Goal: Information Seeking & Learning: Learn about a topic

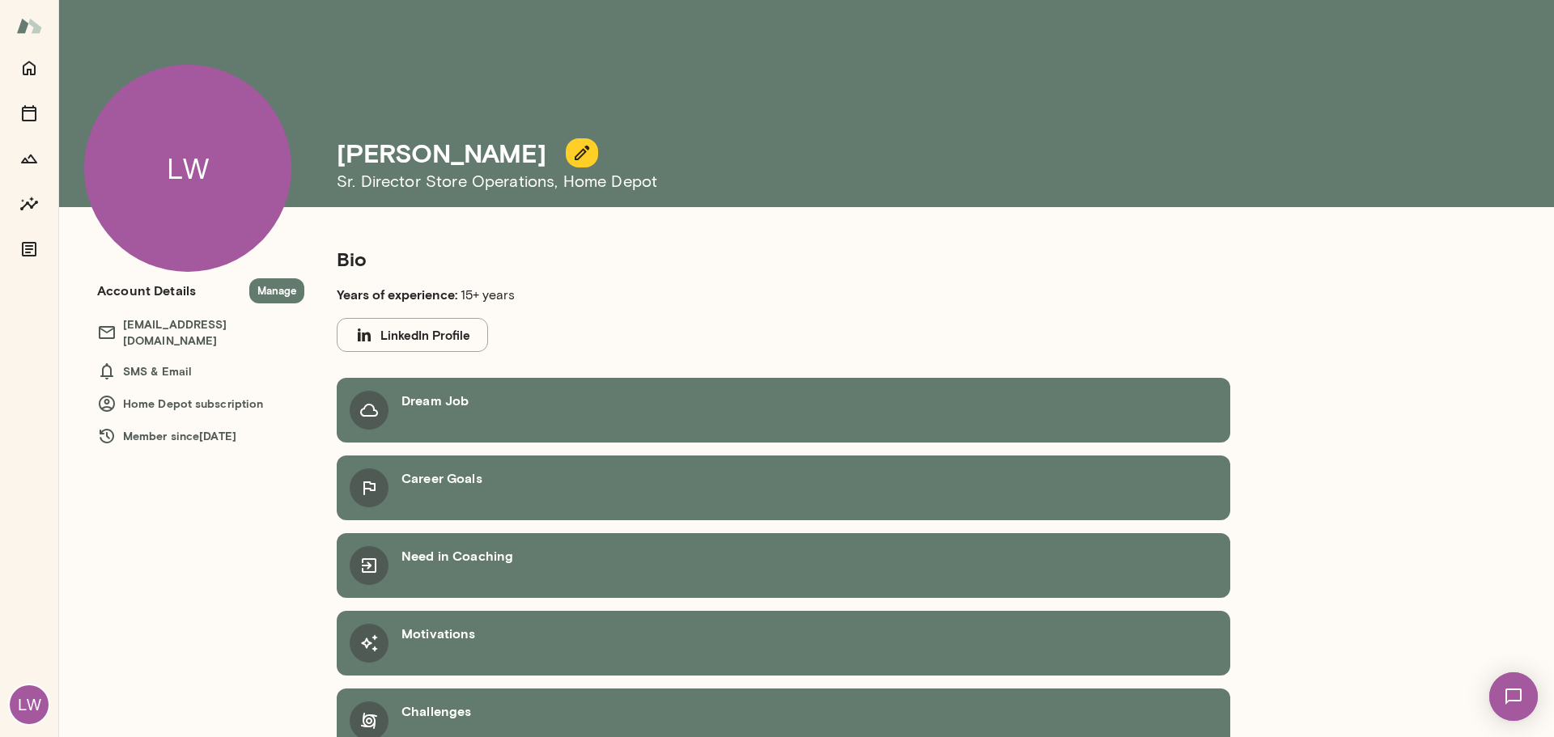
scroll to position [29, 0]
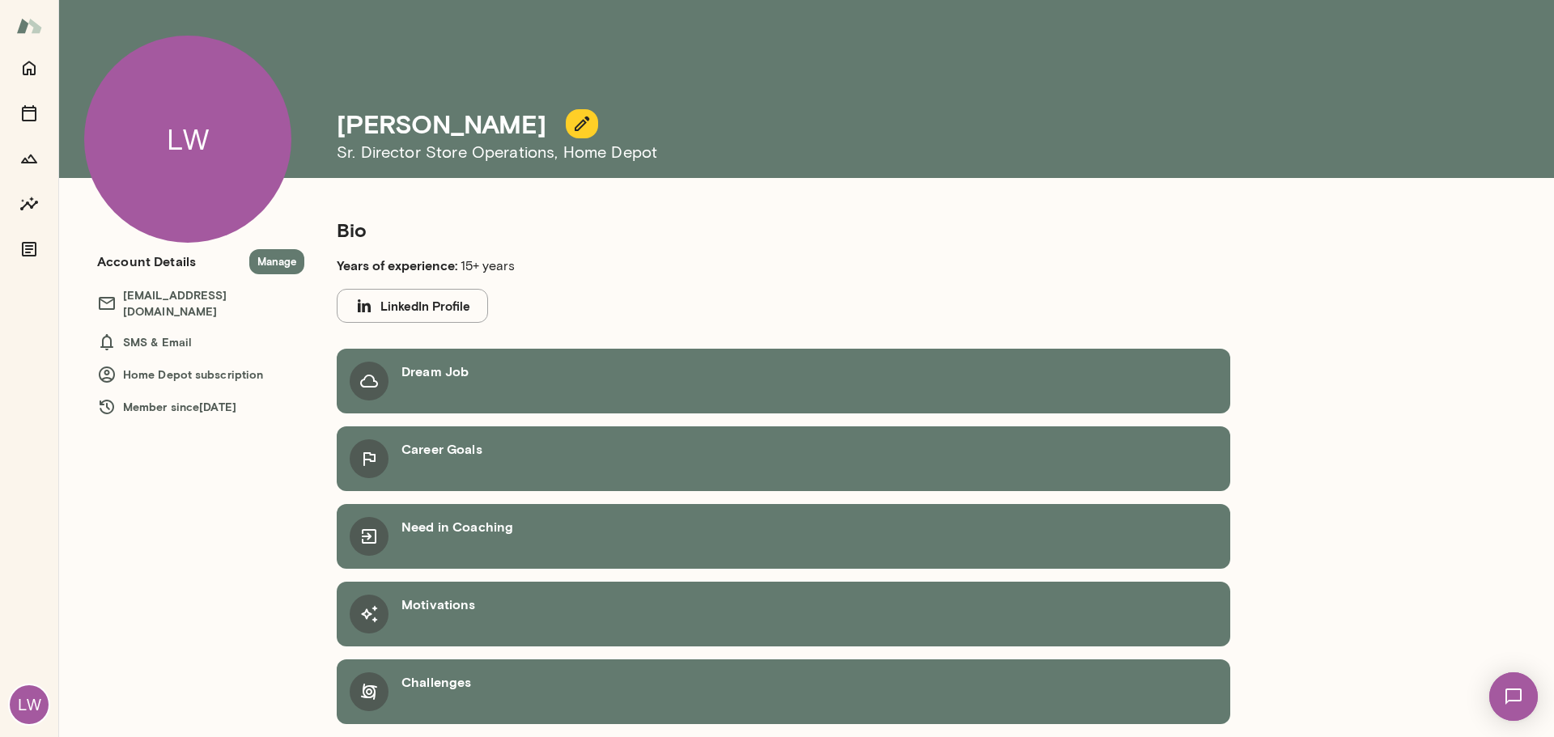
click at [376, 380] on icon at bounding box center [368, 380] width 19 height 19
click at [221, 365] on h6 "Home Depot subscription" at bounding box center [200, 374] width 207 height 19
click at [273, 258] on button "Manage" at bounding box center [276, 261] width 55 height 25
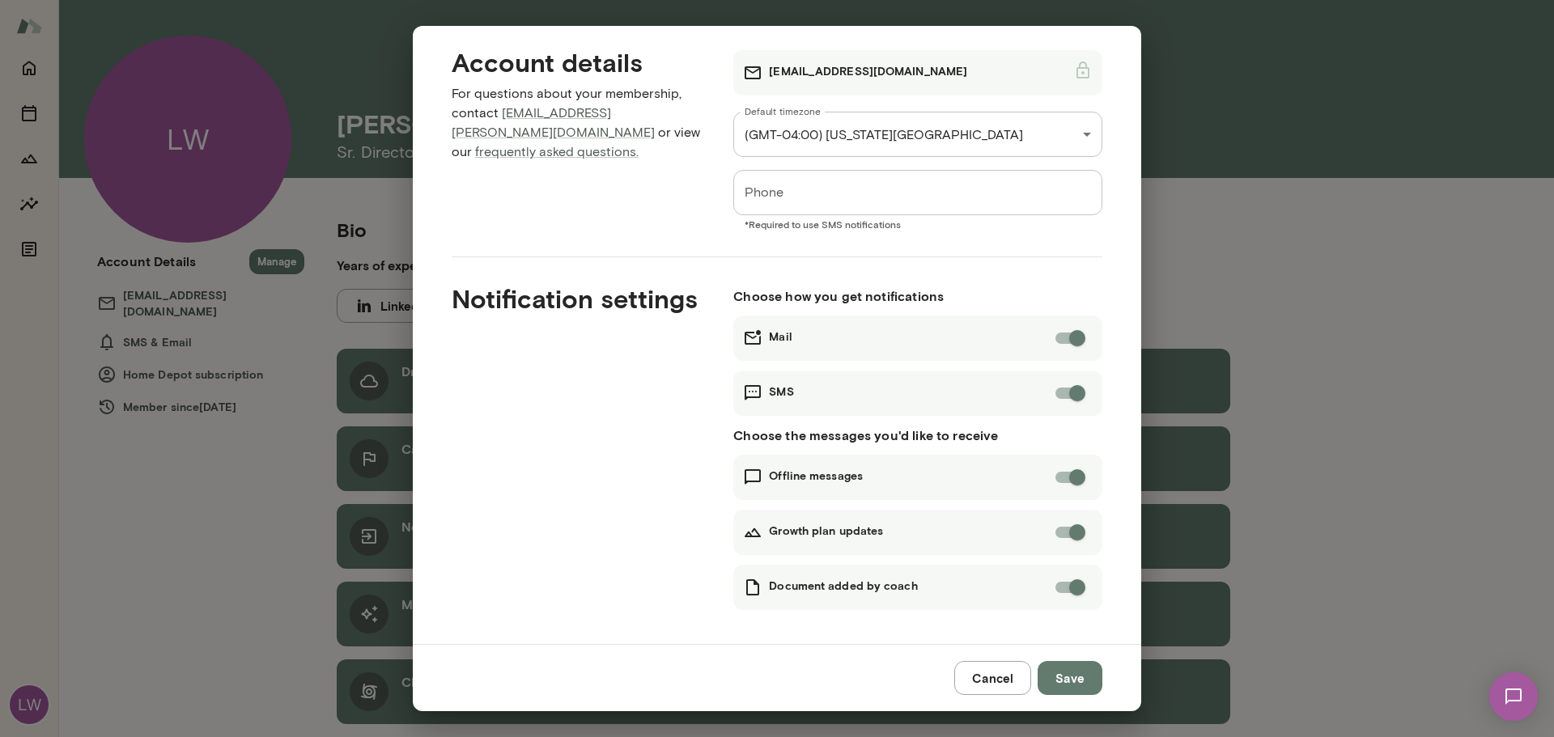
scroll to position [23, 0]
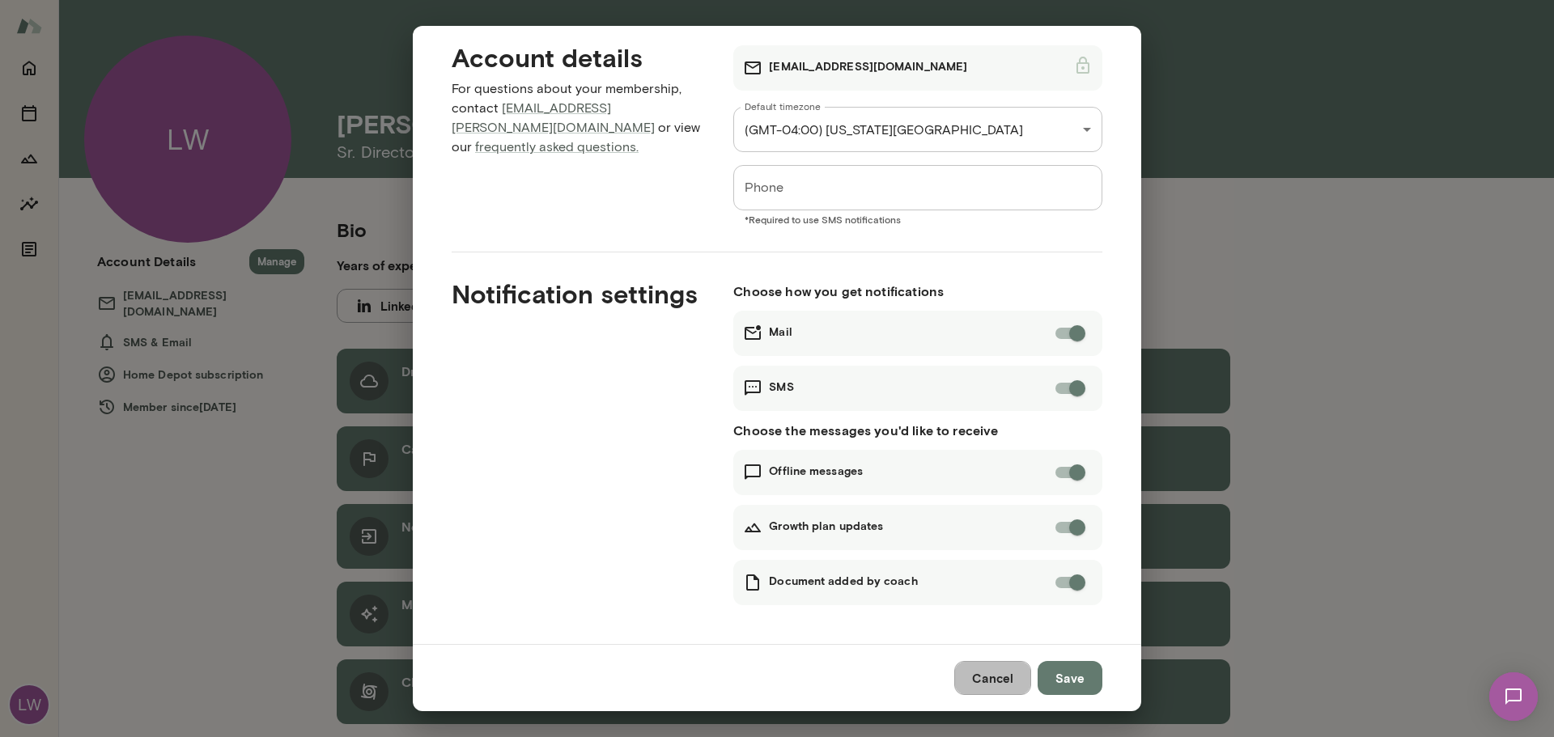
click at [1019, 682] on button "Cancel" at bounding box center [992, 678] width 77 height 34
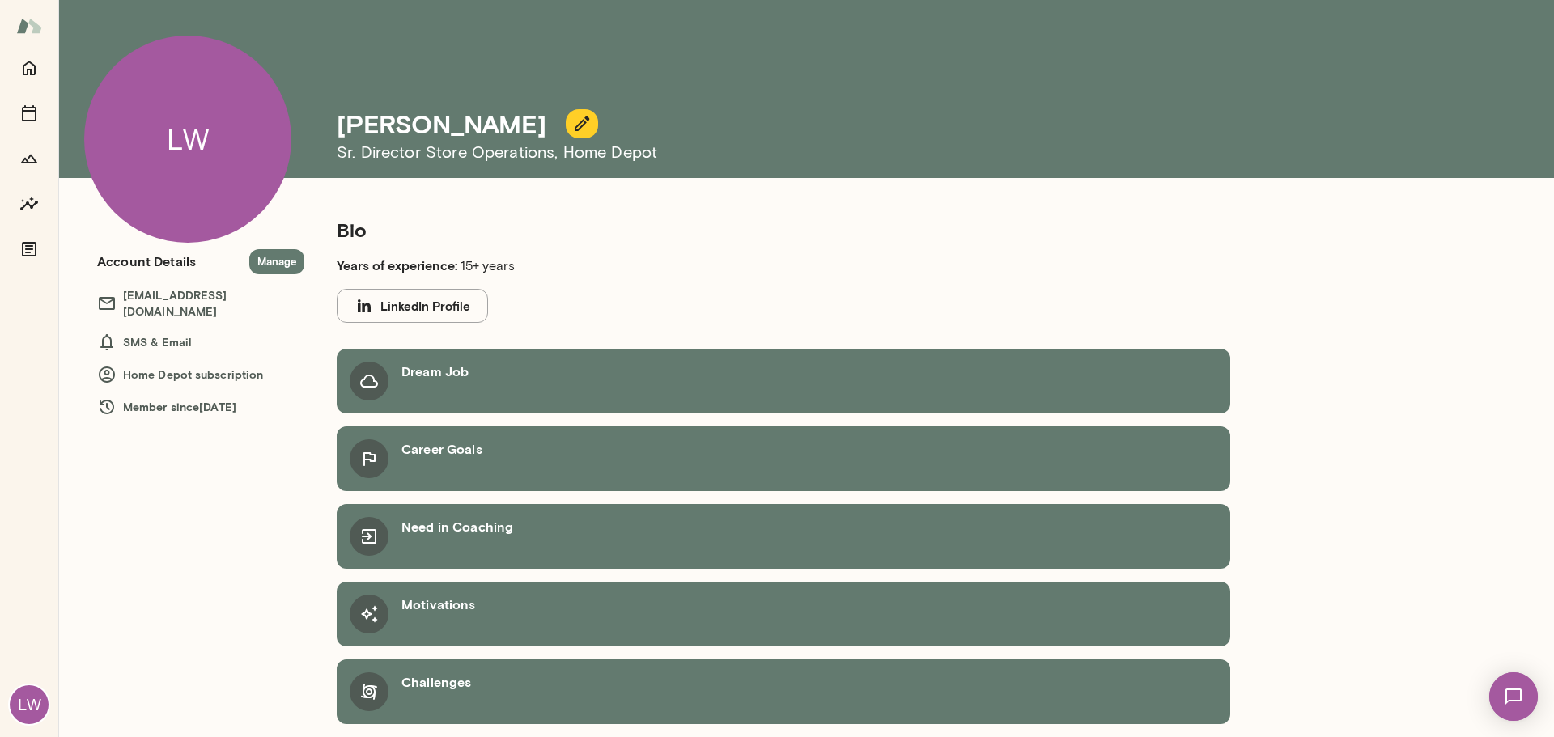
click at [219, 123] on div "LW" at bounding box center [187, 139] width 207 height 207
click at [31, 70] on icon "Home" at bounding box center [29, 68] width 13 height 15
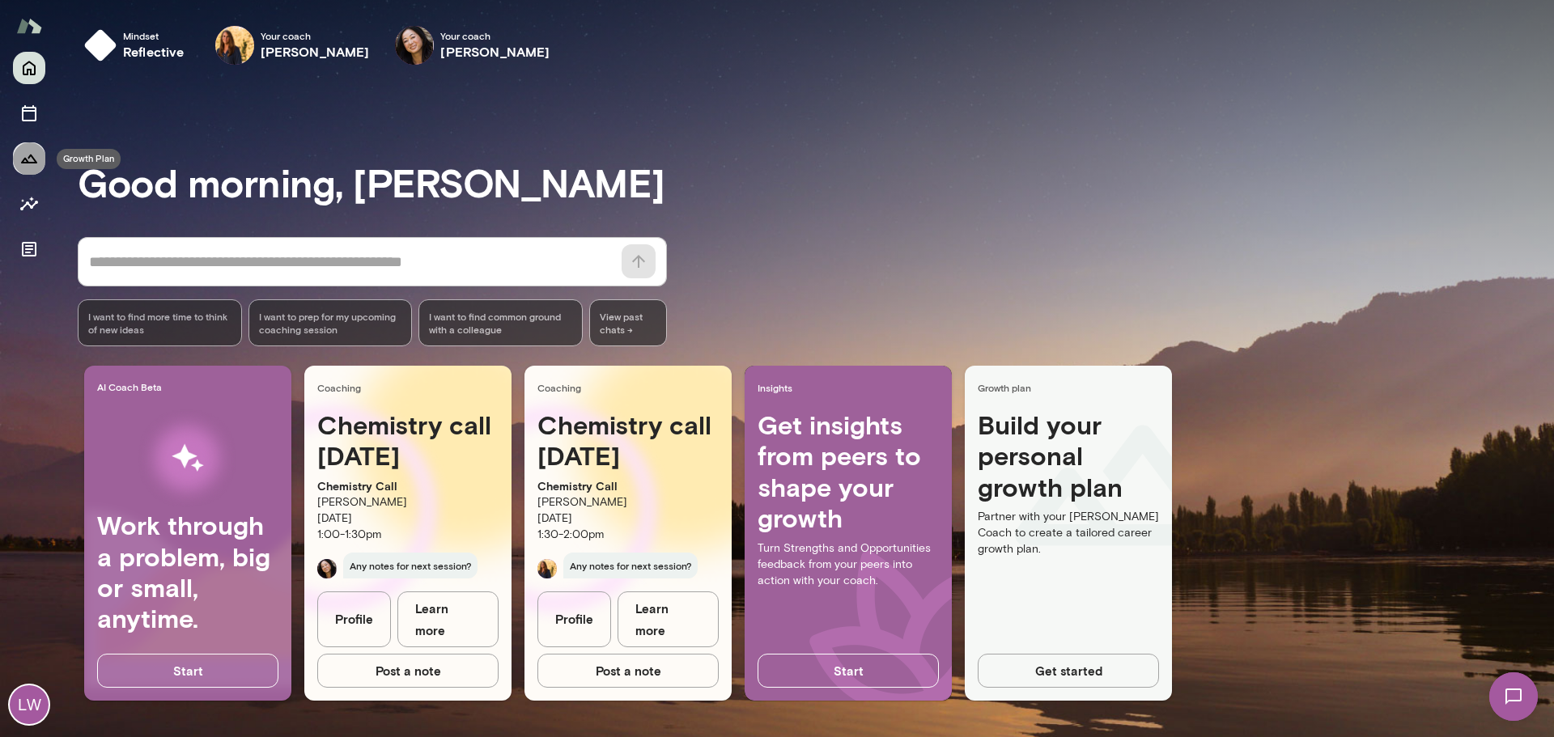
click at [40, 152] on button "Growth Plan" at bounding box center [29, 158] width 32 height 32
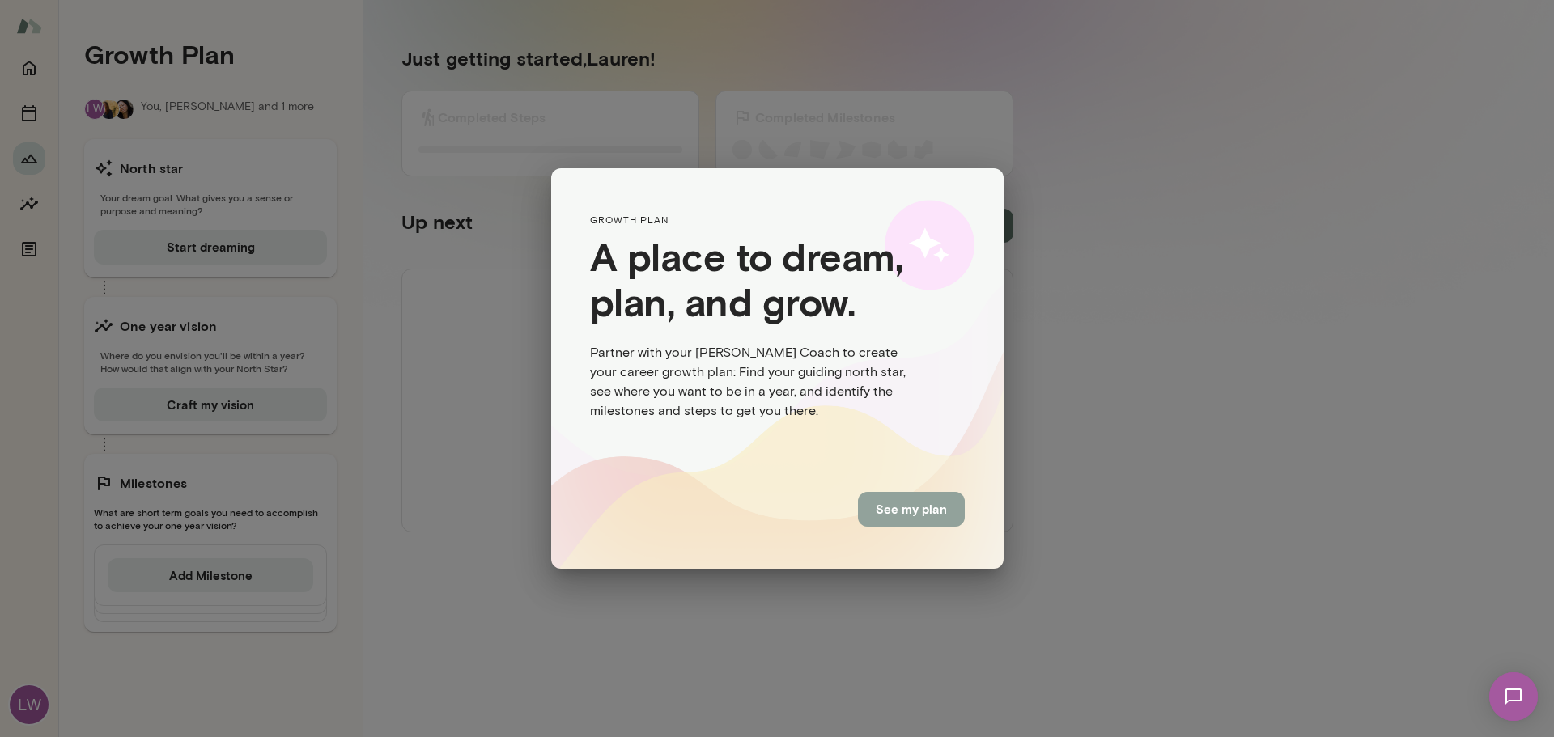
click at [902, 513] on button "See my plan" at bounding box center [911, 509] width 107 height 34
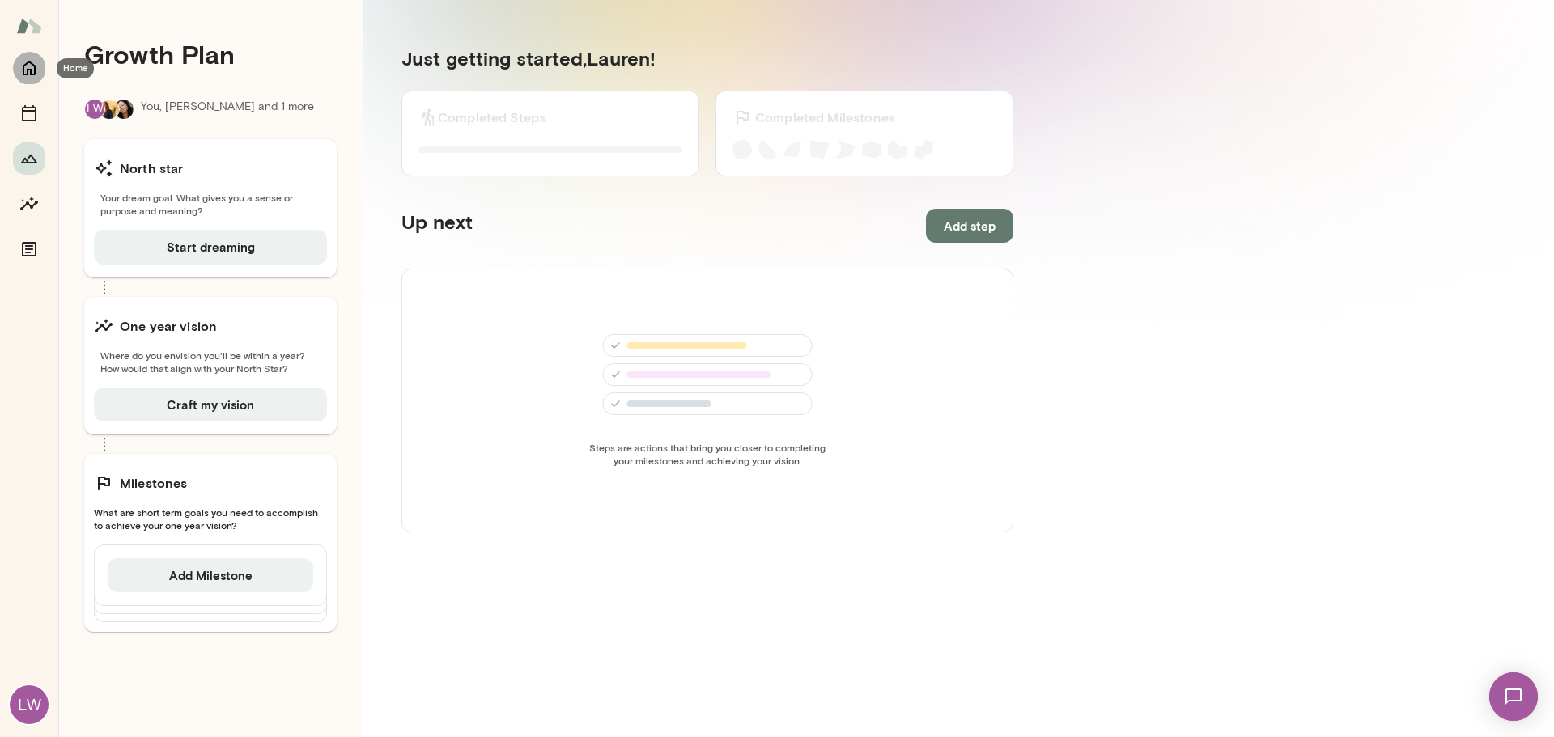
click at [31, 61] on icon "Home" at bounding box center [28, 67] width 19 height 19
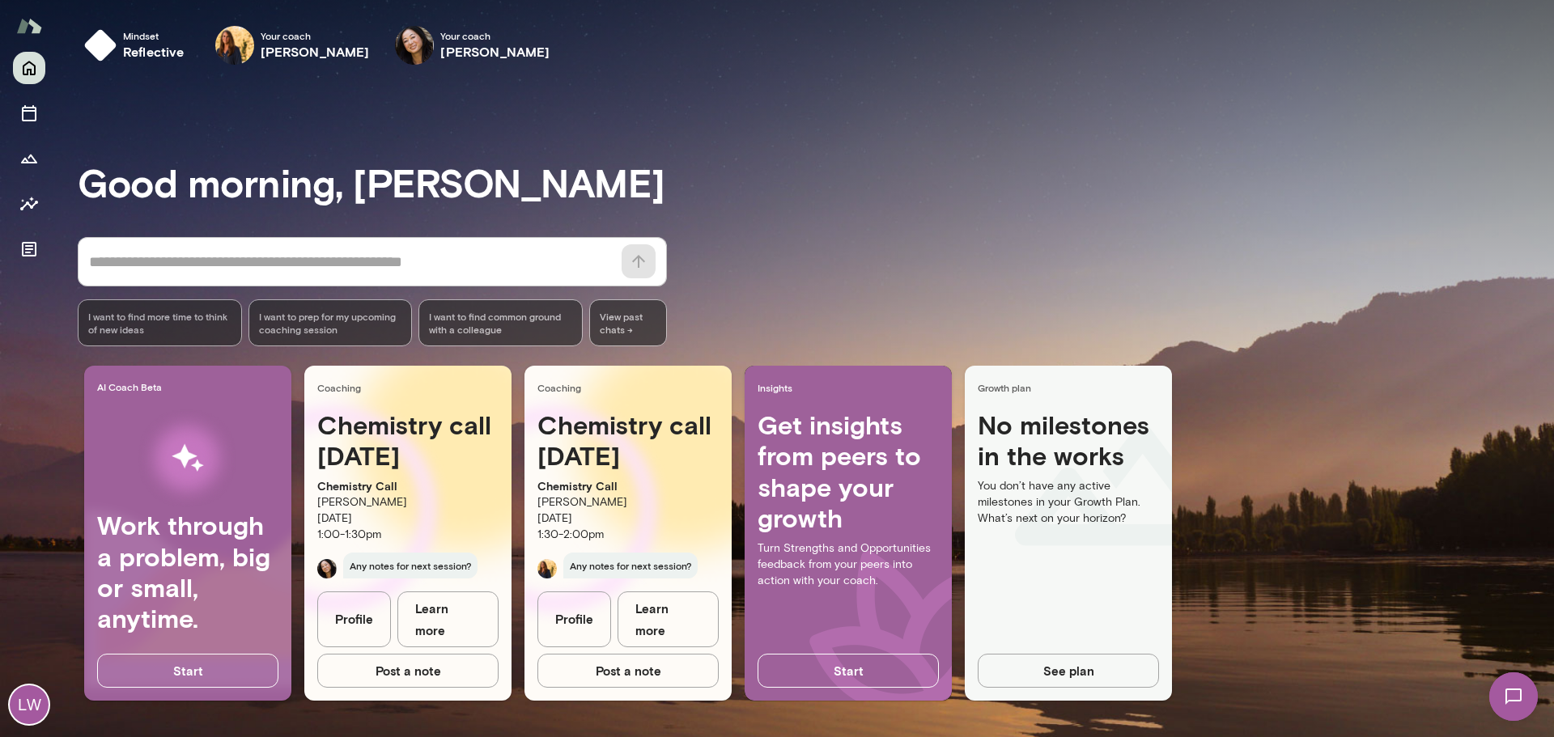
click at [383, 337] on div "I want to prep for my upcoming coaching session" at bounding box center [330, 322] width 164 height 47
click at [36, 245] on icon "Documents" at bounding box center [29, 249] width 15 height 15
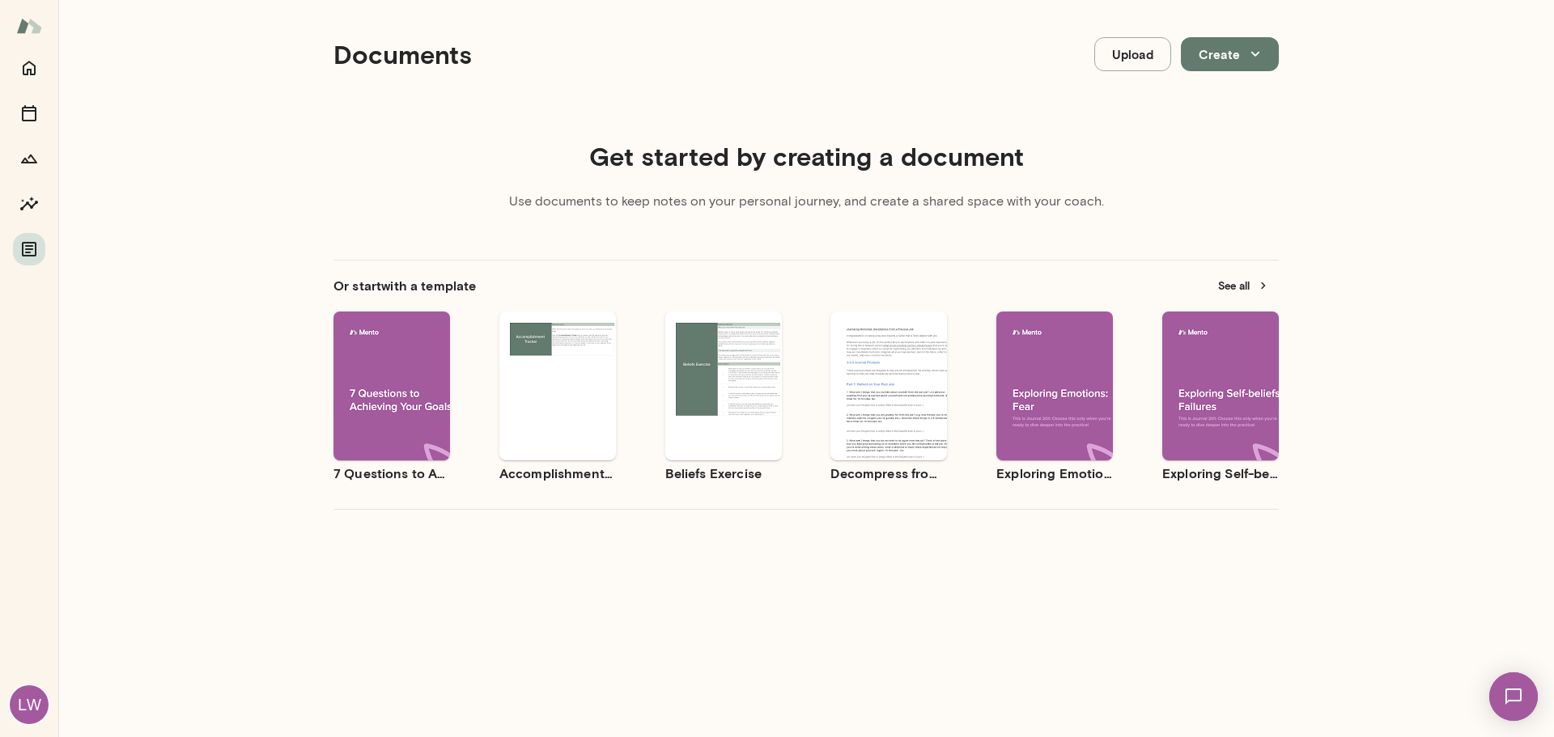
scroll to position [147, 0]
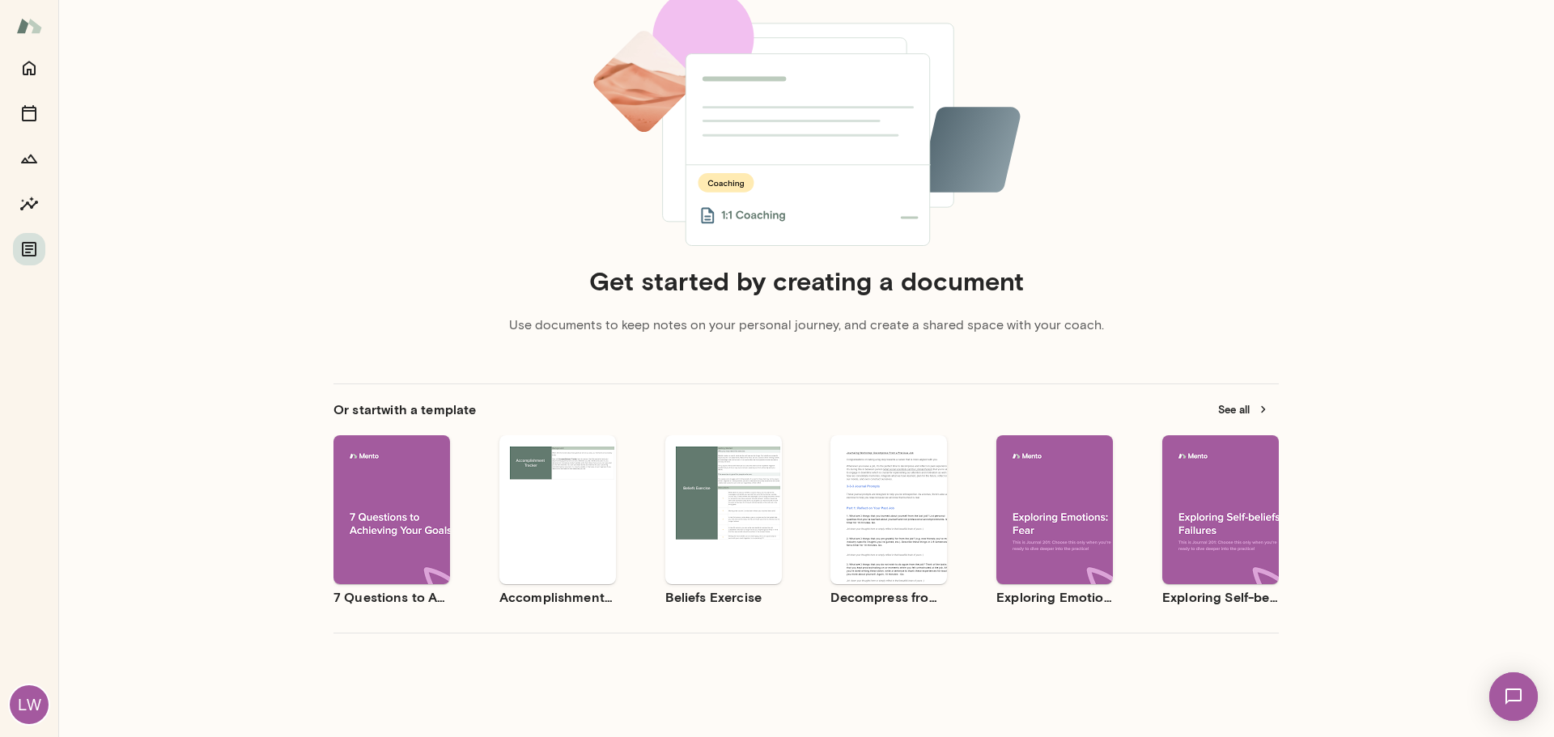
click at [378, 455] on div "Use template Preview" at bounding box center [391, 509] width 117 height 149
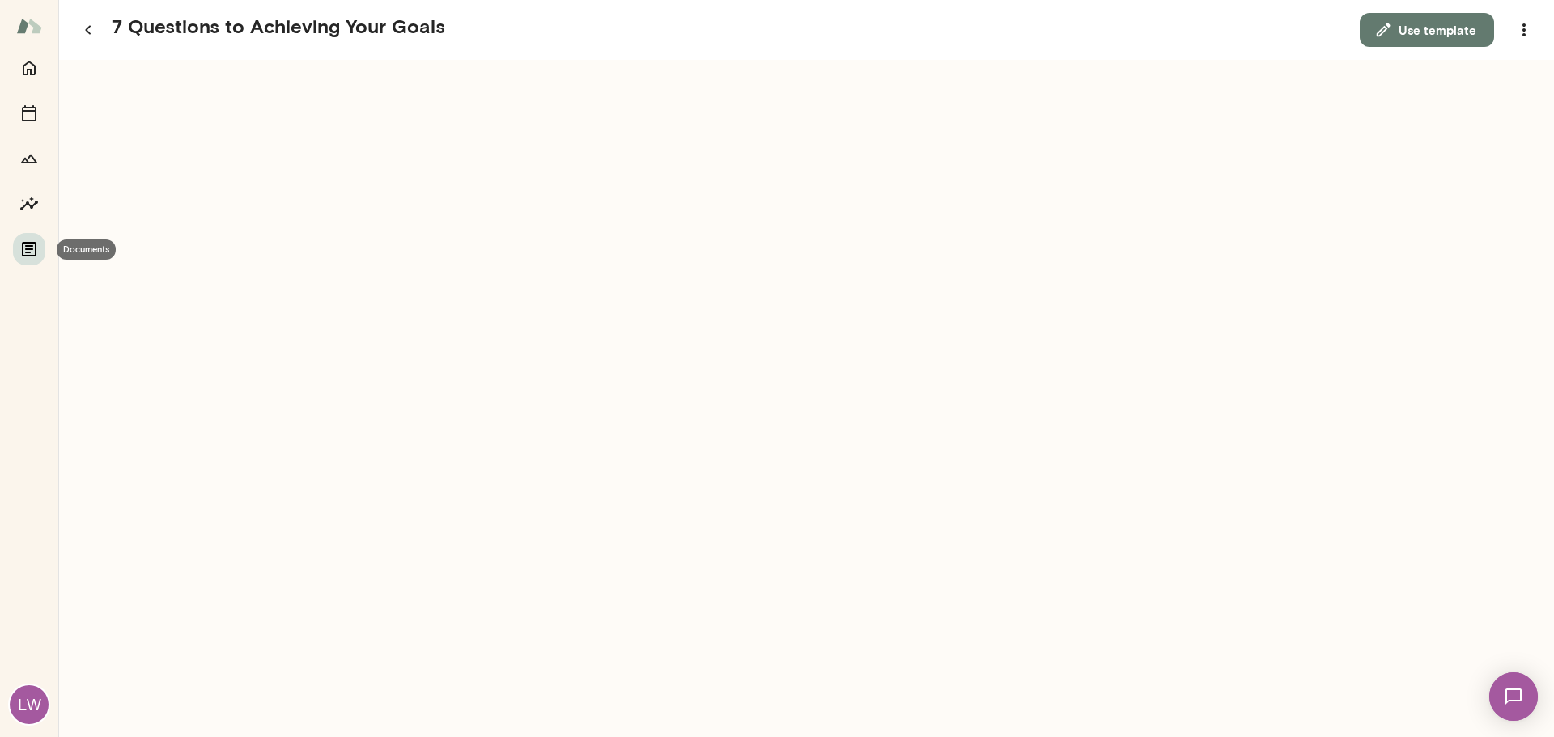
click at [32, 256] on icon "Documents" at bounding box center [29, 249] width 15 height 15
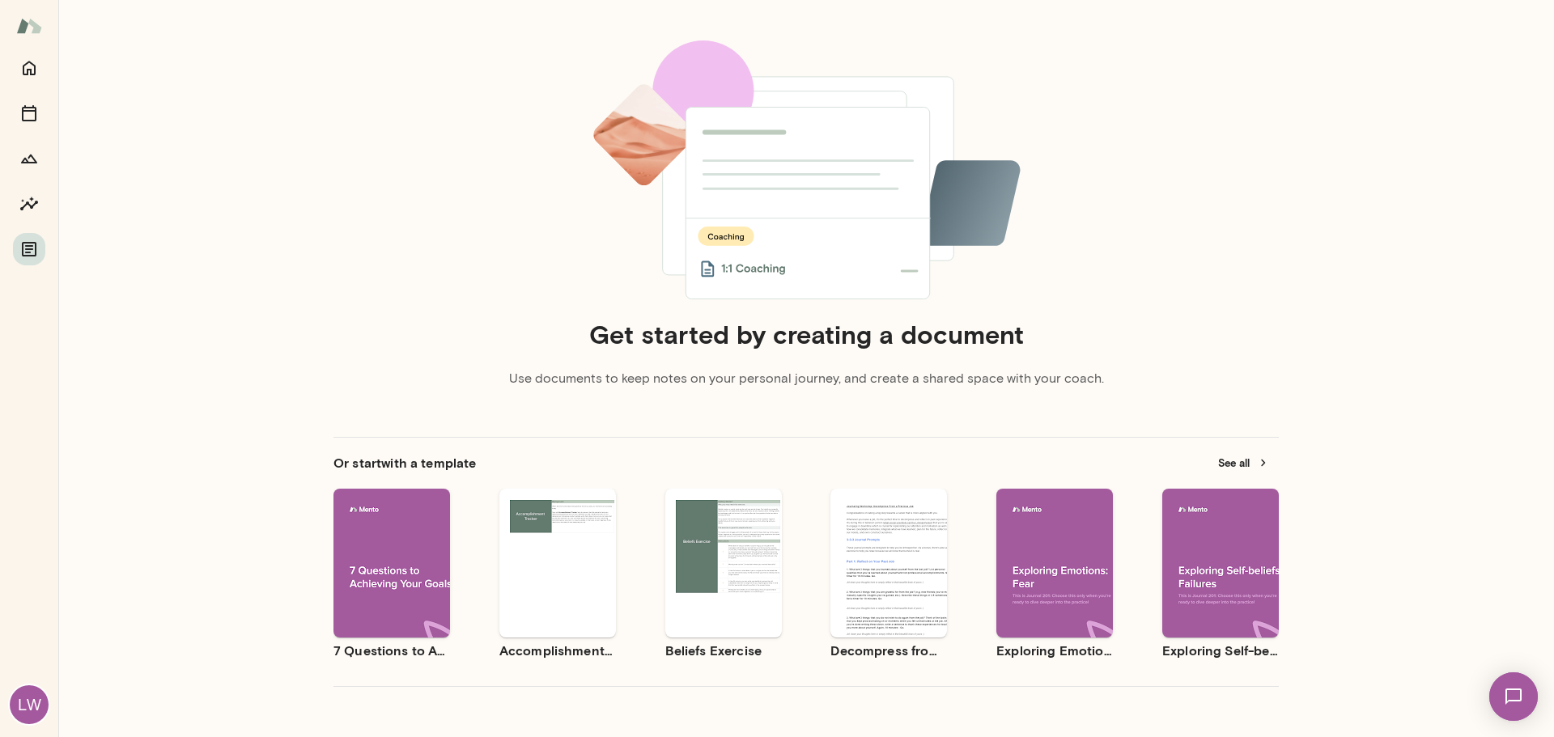
scroll to position [147, 0]
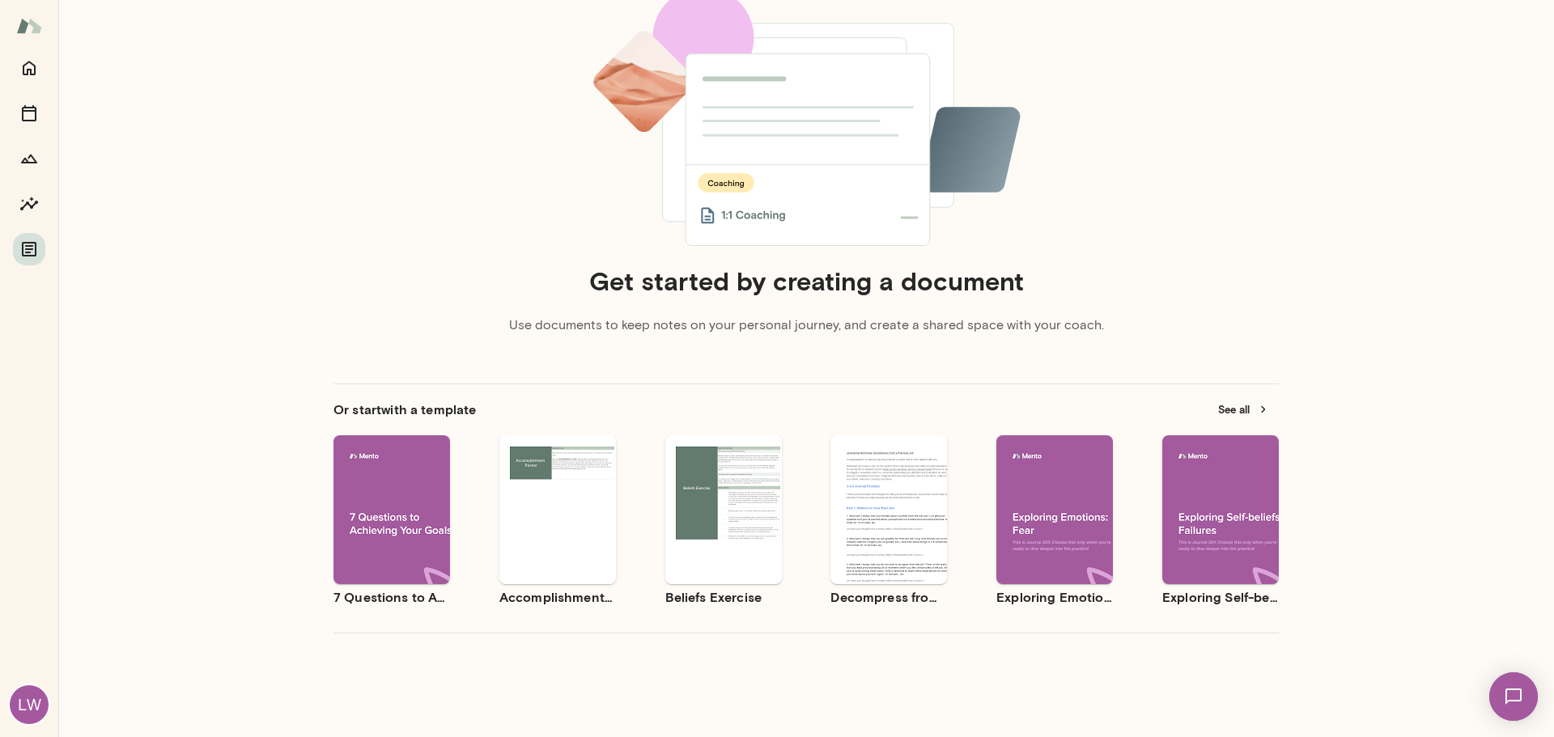
click at [559, 570] on div "Use template Preview" at bounding box center [557, 509] width 117 height 149
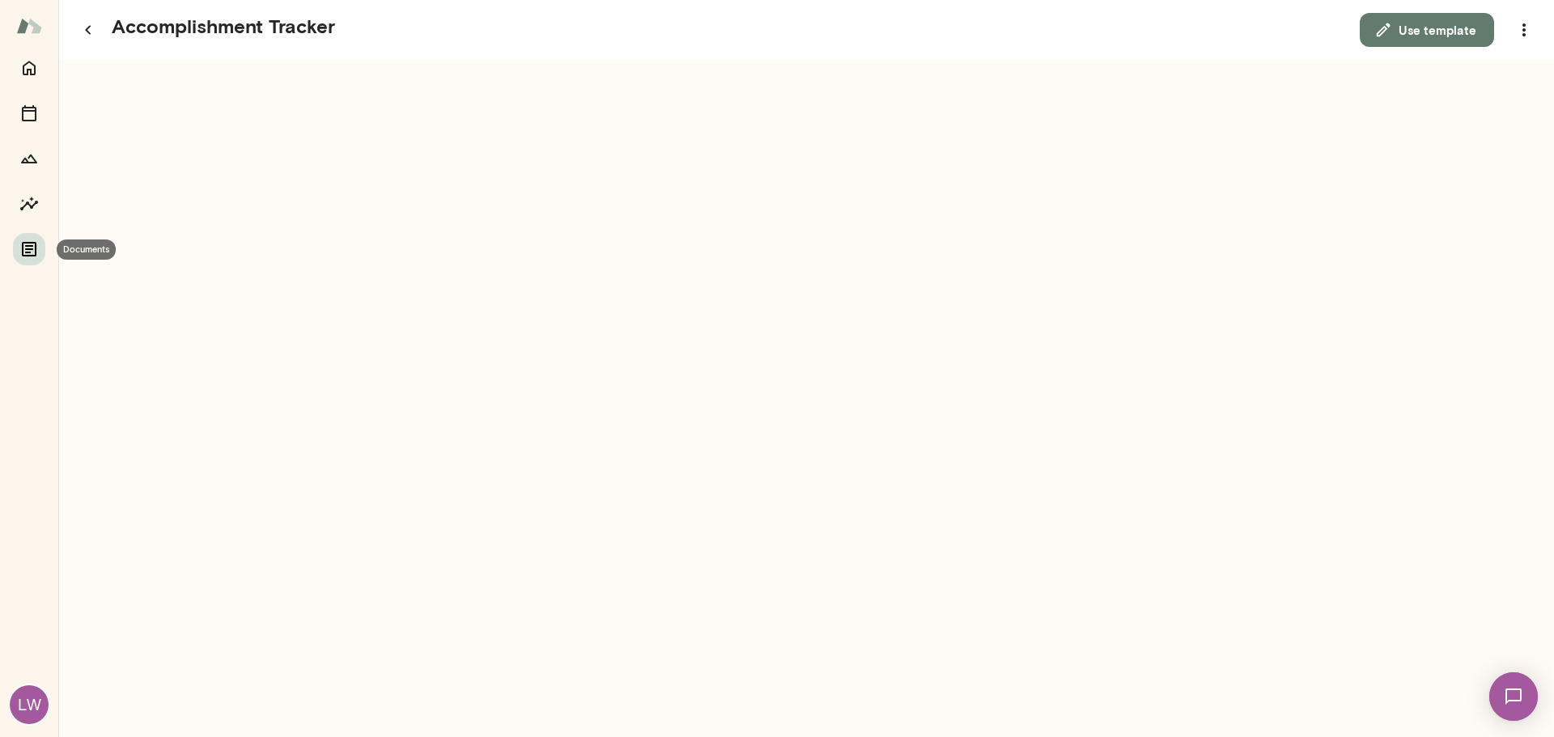
click at [27, 245] on icon "Documents" at bounding box center [29, 249] width 15 height 15
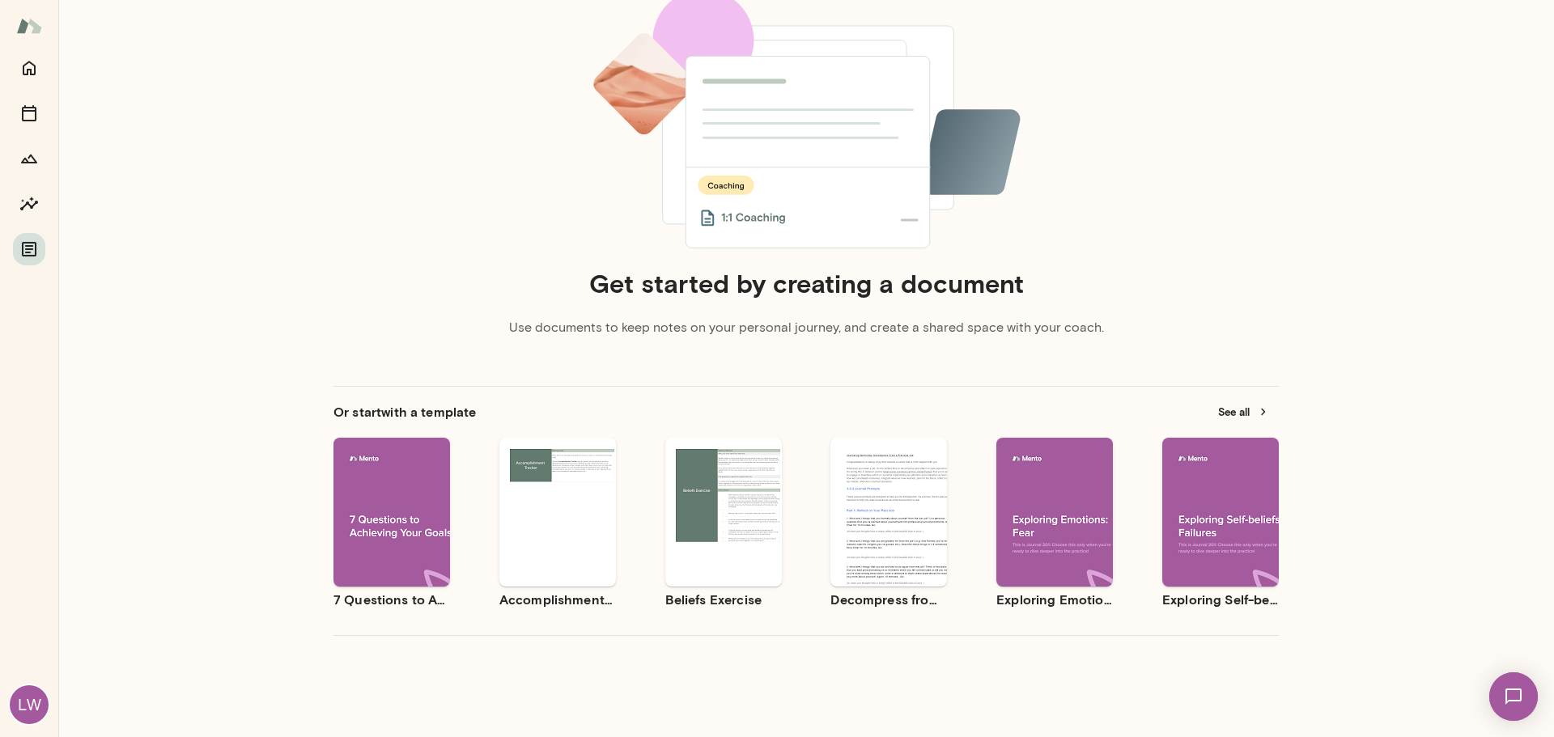
scroll to position [147, 0]
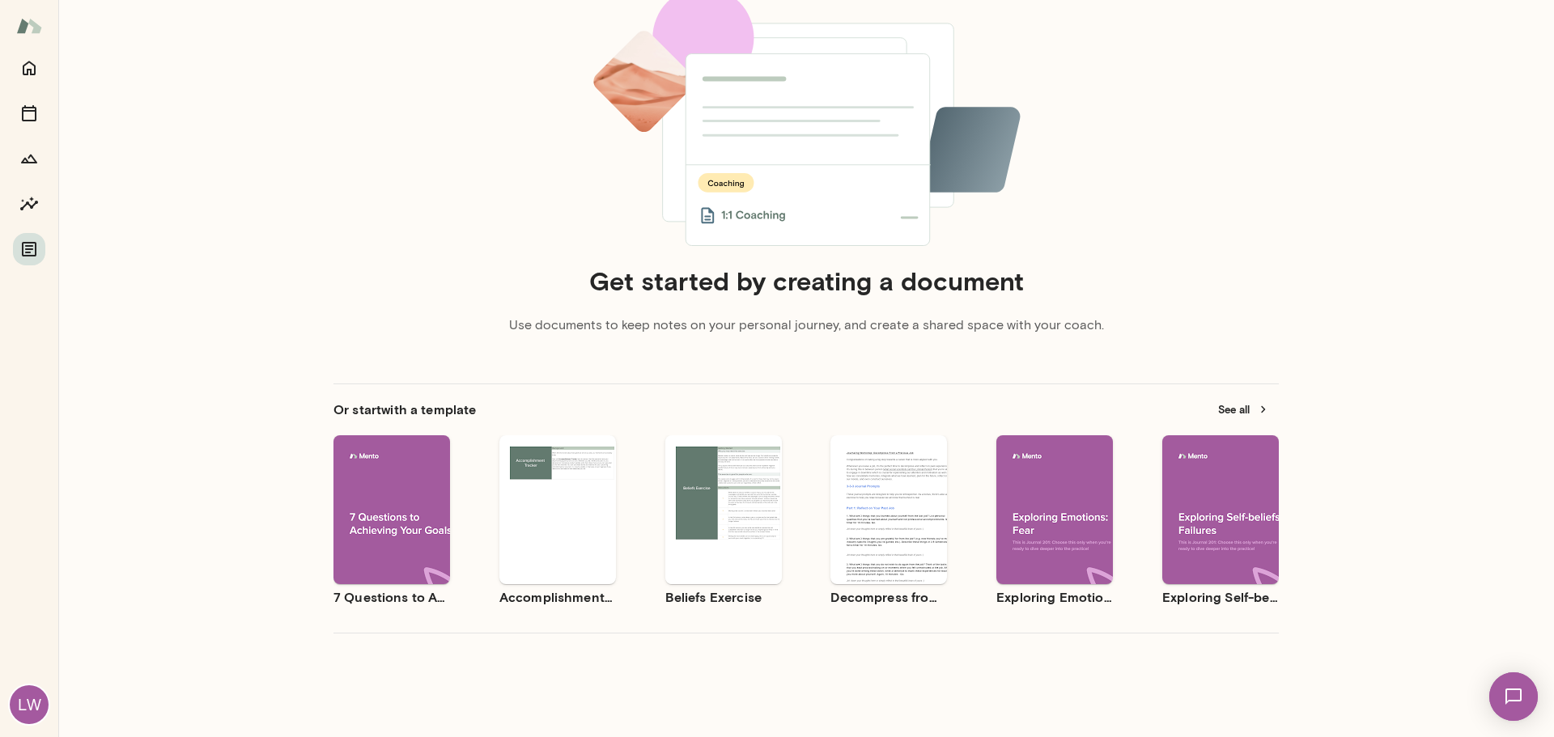
click at [731, 561] on div "Use template Preview" at bounding box center [723, 509] width 117 height 149
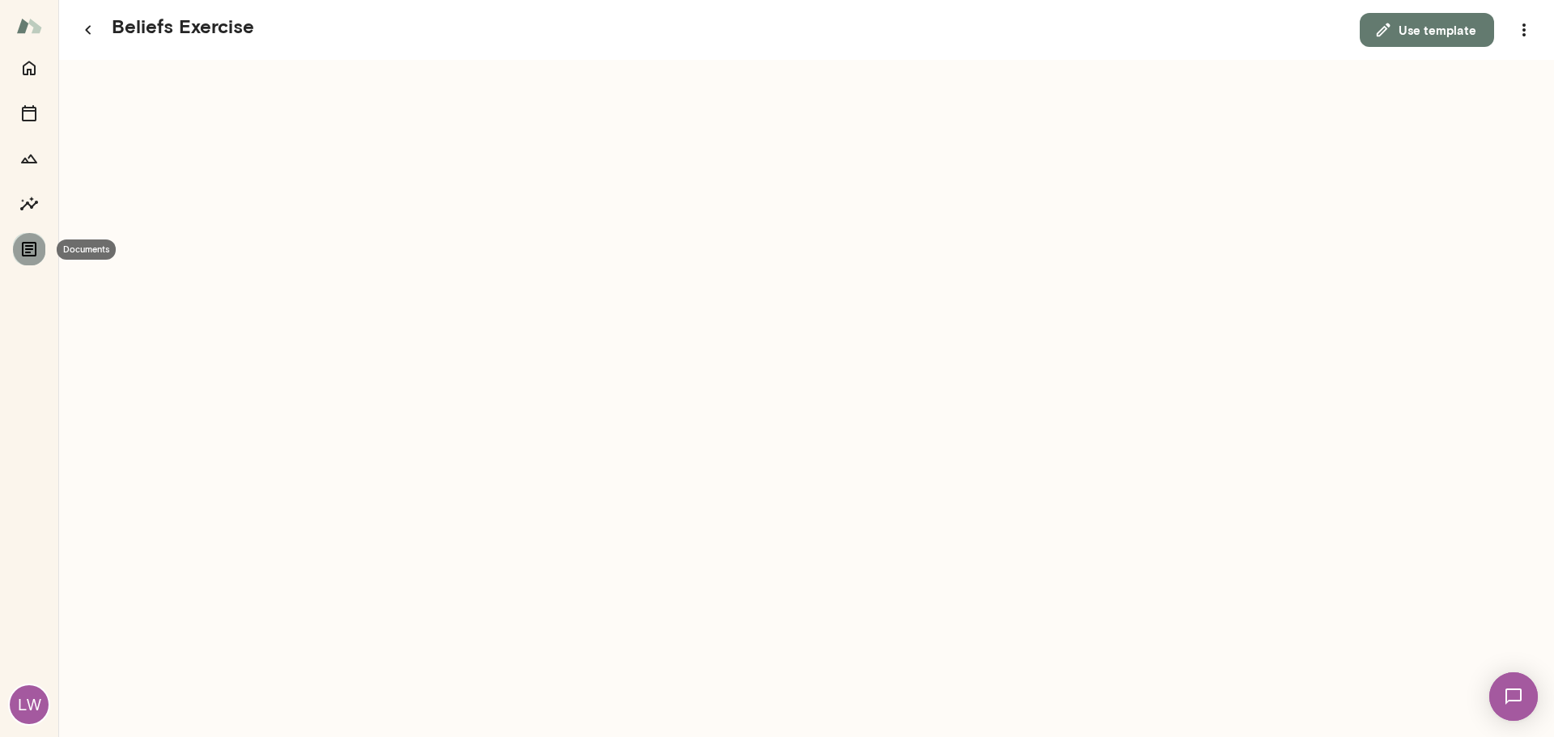
click at [32, 252] on icon "Documents" at bounding box center [28, 249] width 19 height 19
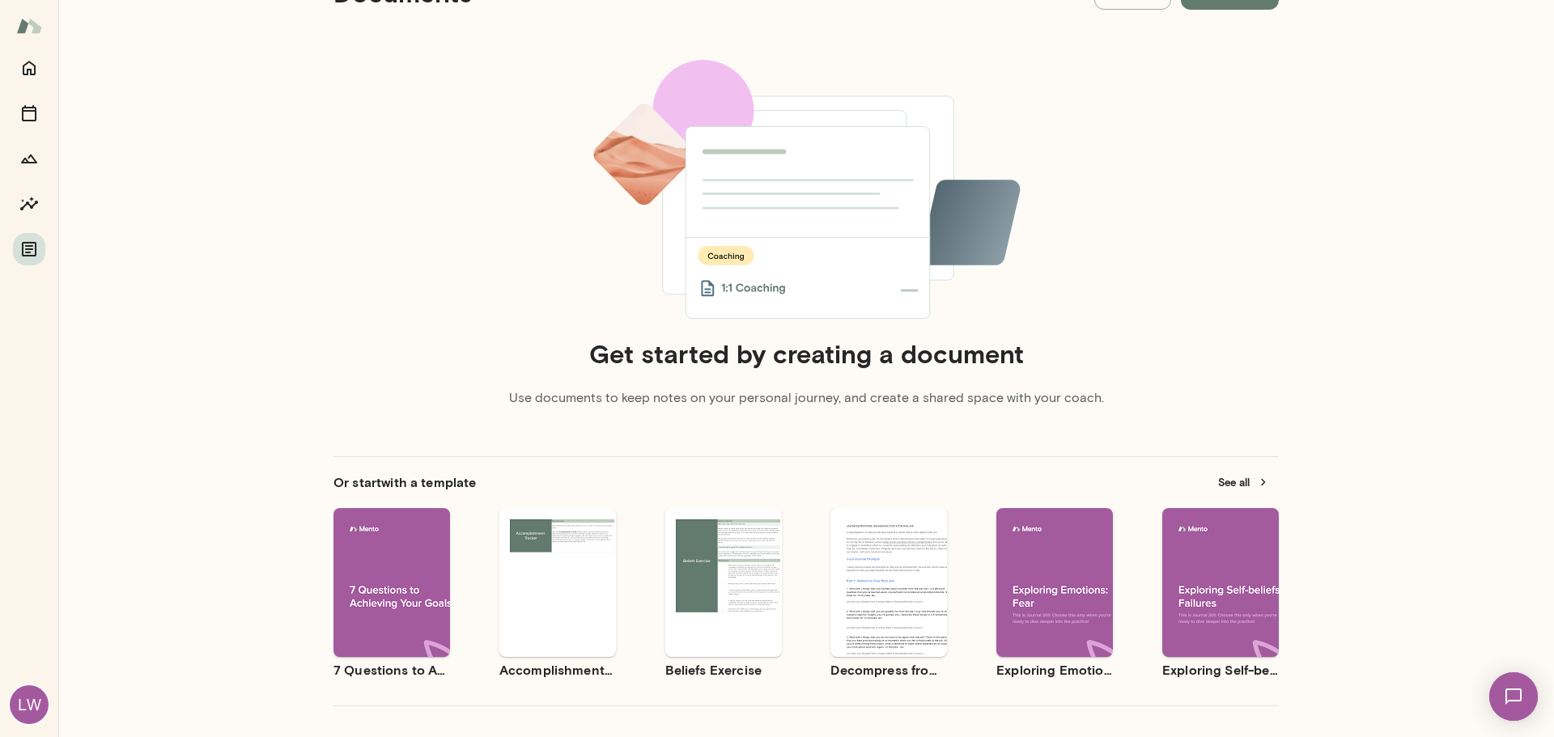
scroll to position [147, 0]
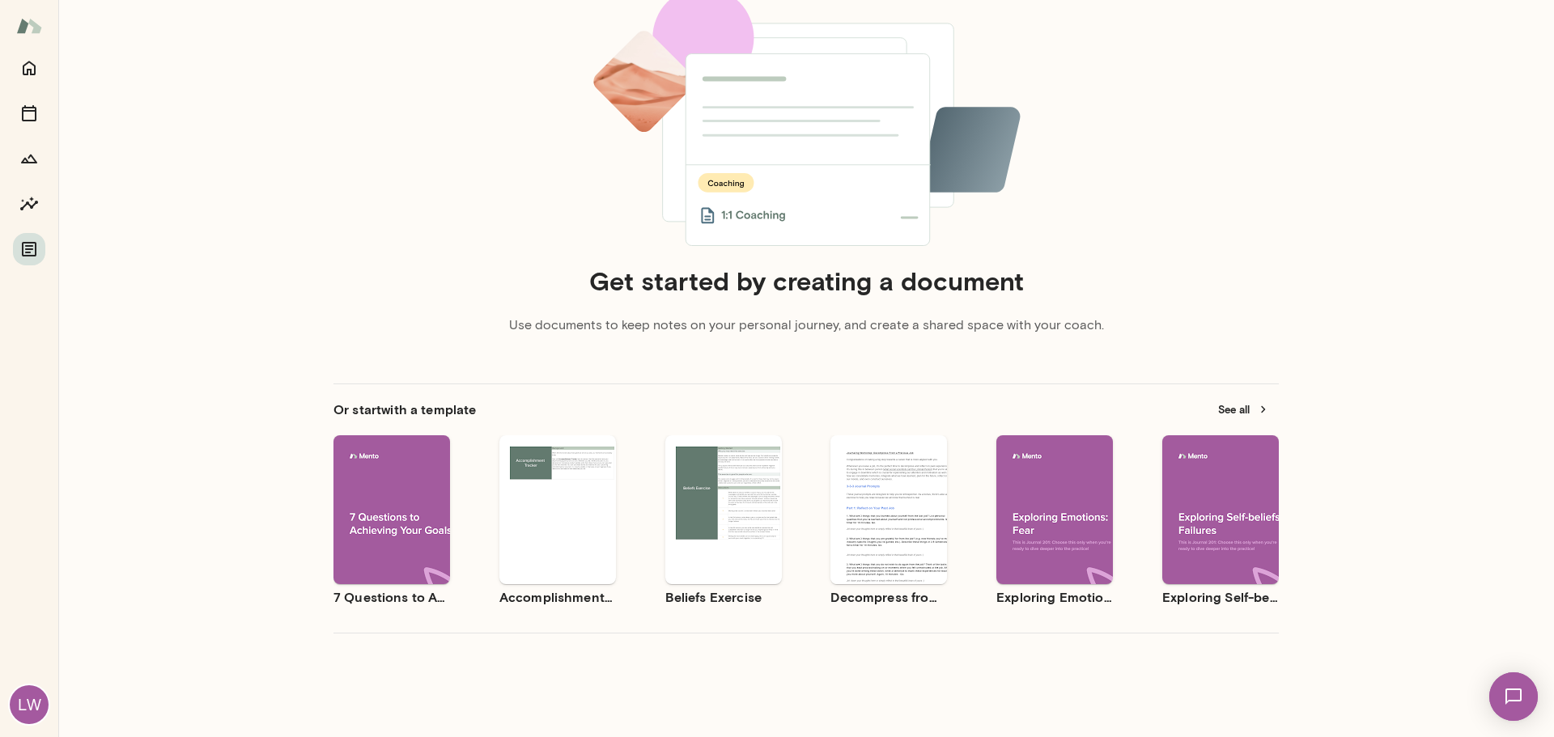
click at [878, 551] on div "Use template Preview" at bounding box center [888, 509] width 117 height 149
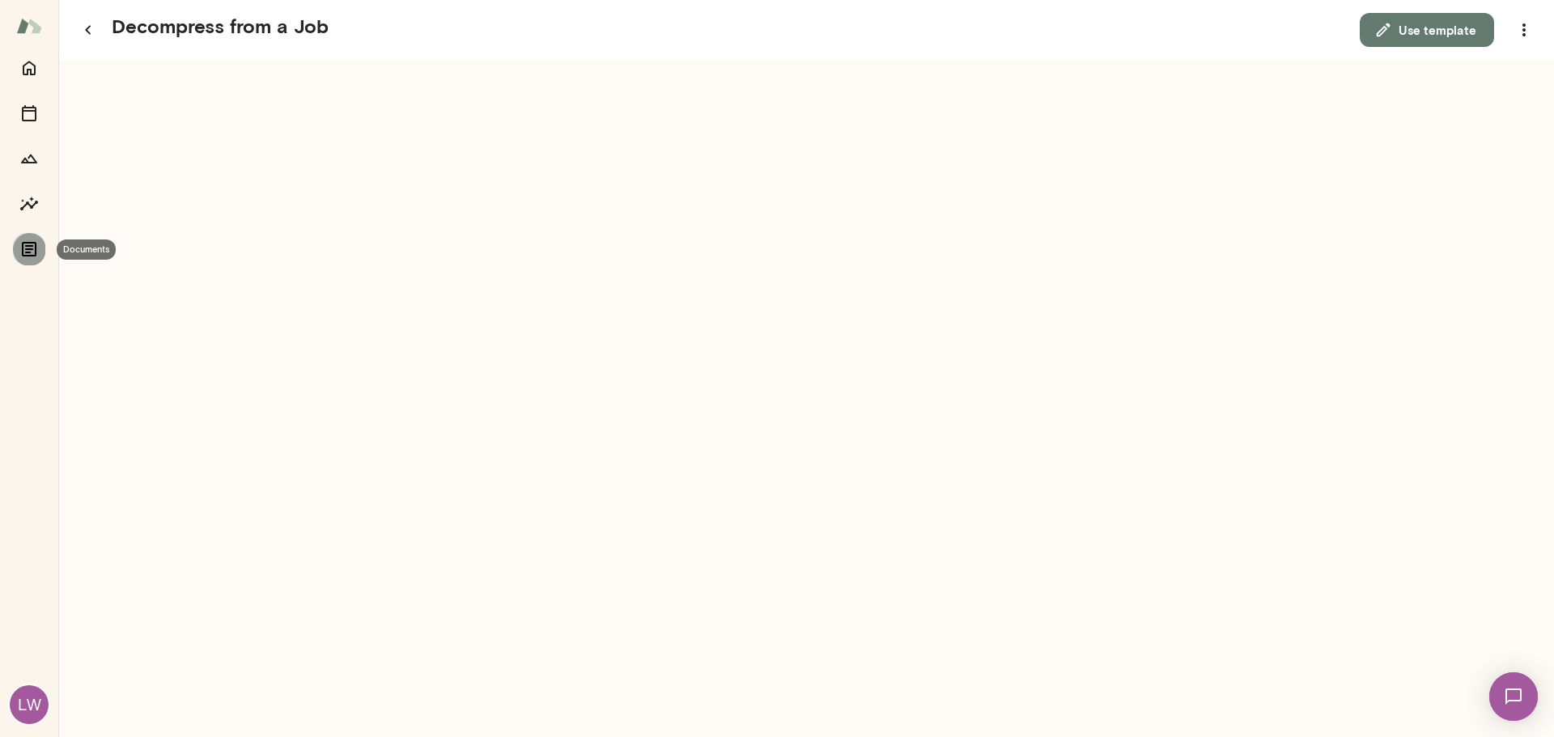
click at [33, 256] on icon "Documents" at bounding box center [29, 249] width 15 height 15
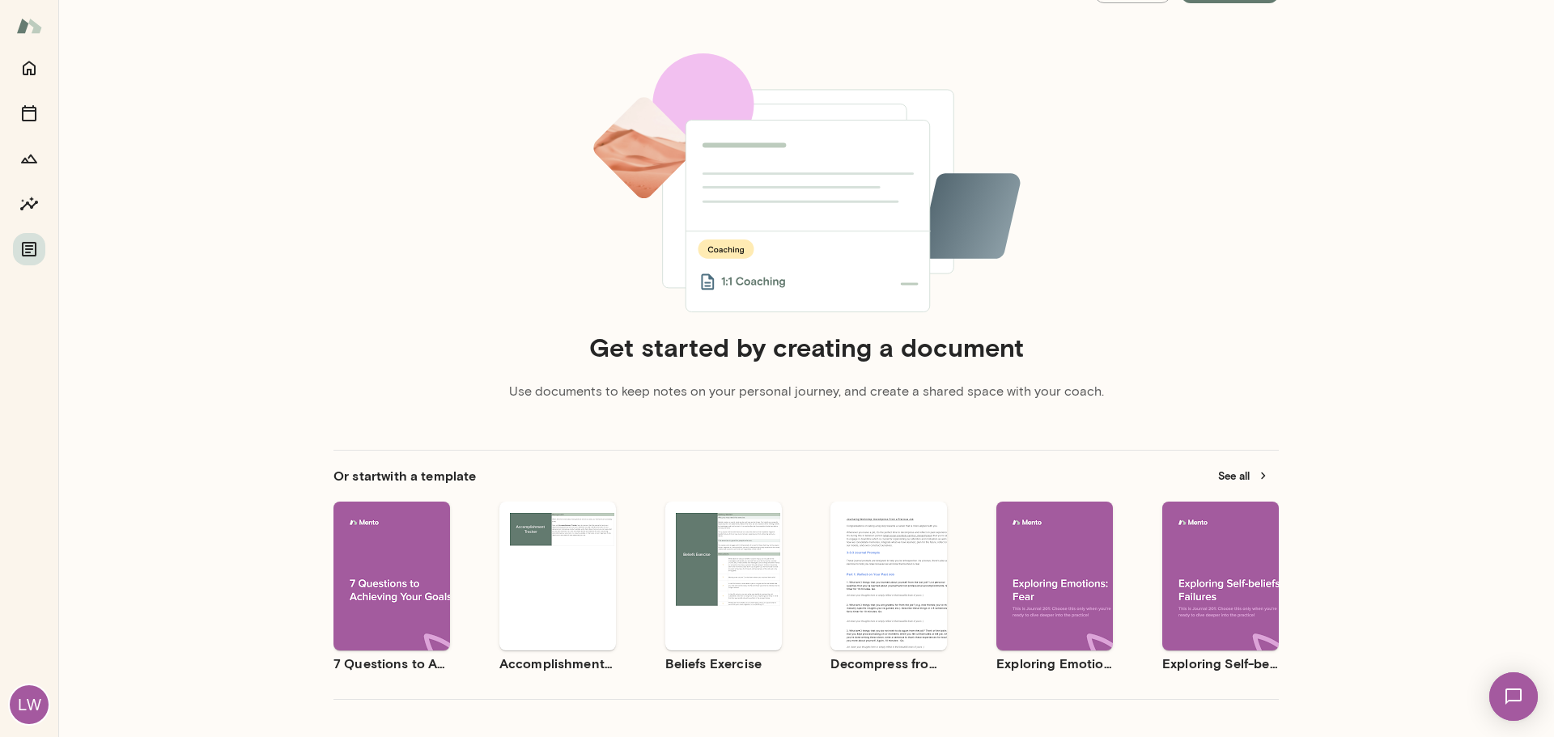
scroll to position [147, 0]
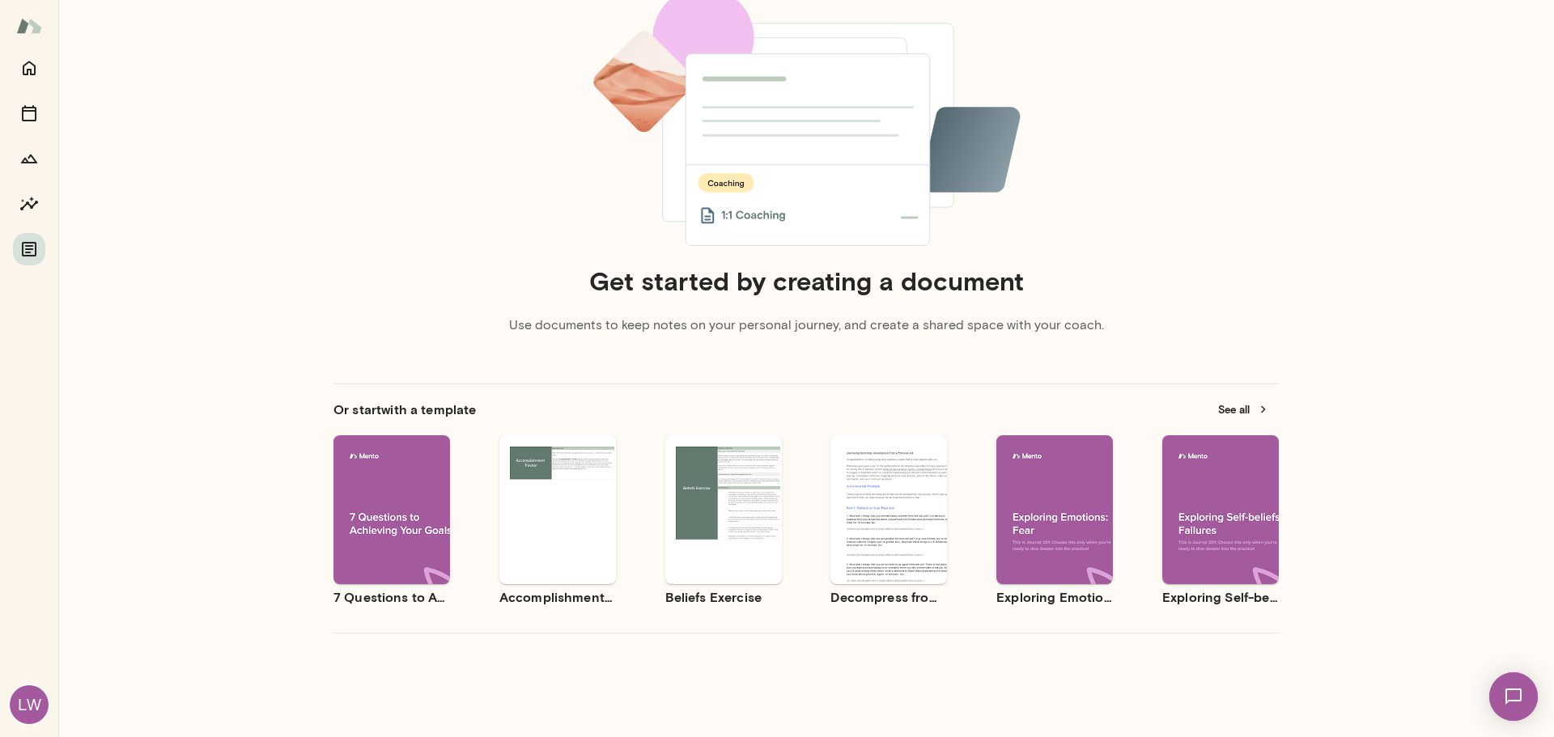
click at [1224, 566] on div "Use template Preview" at bounding box center [1220, 509] width 117 height 149
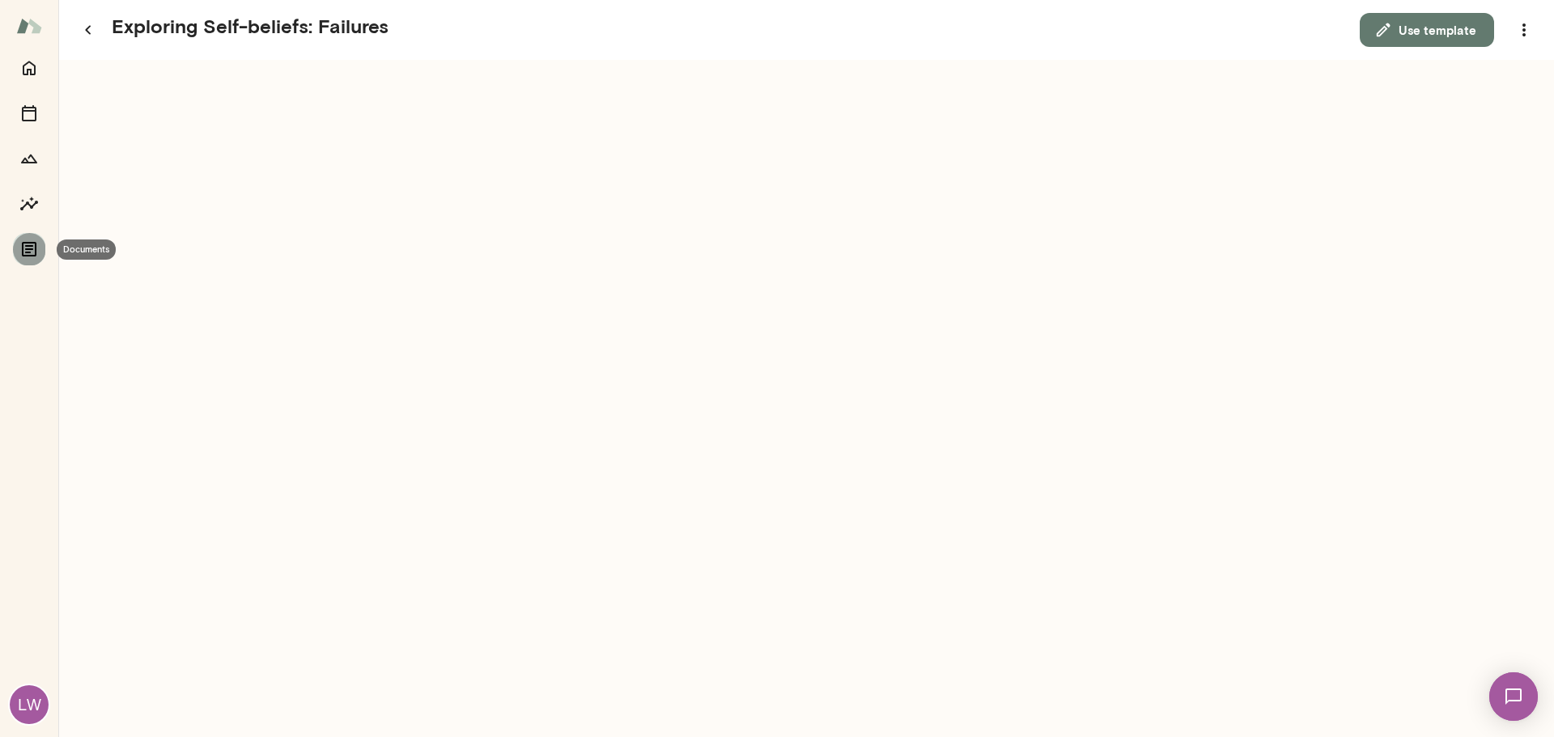
click at [36, 248] on icon "Documents" at bounding box center [29, 249] width 15 height 15
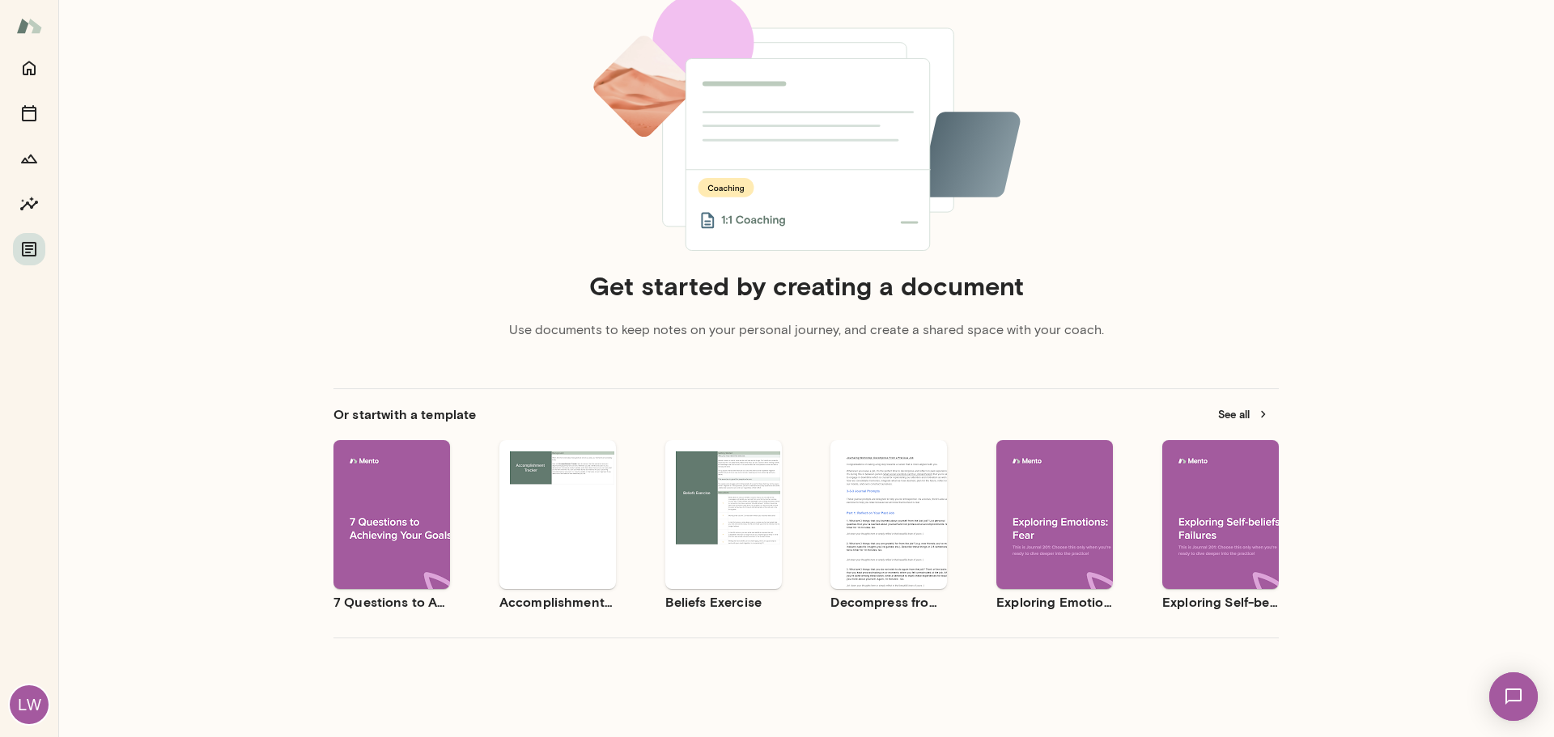
scroll to position [147, 0]
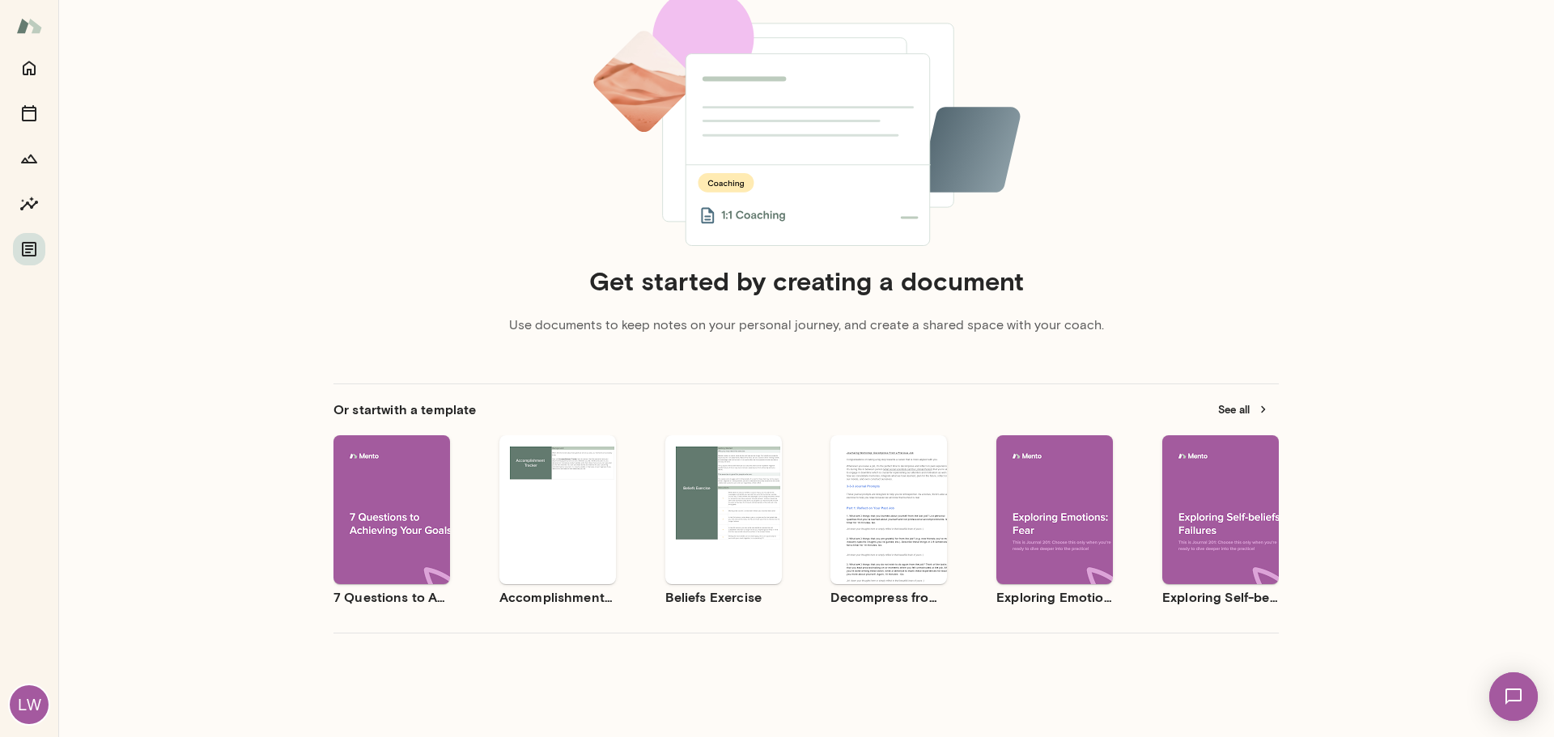
click at [1256, 406] on icon "button" at bounding box center [1263, 409] width 15 height 15
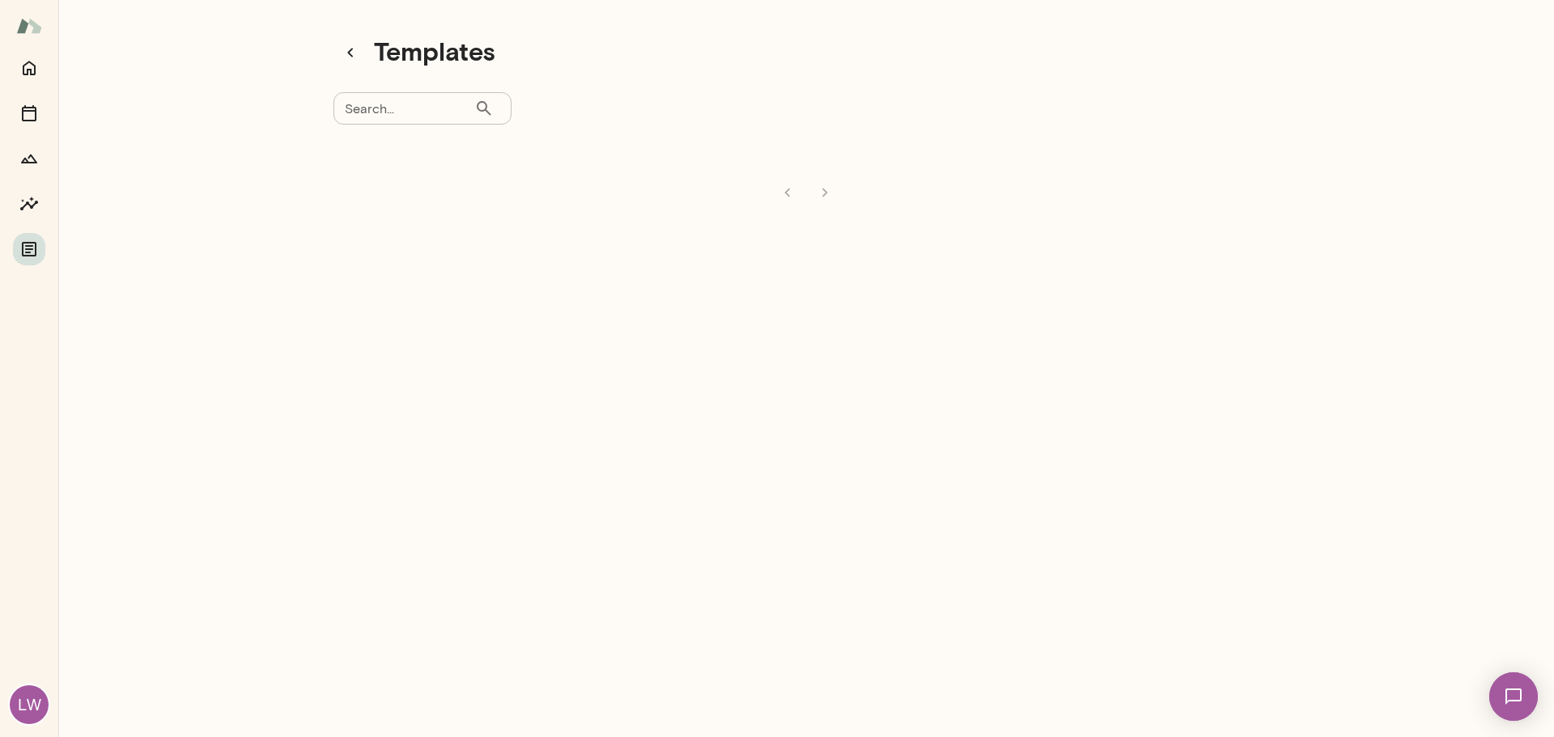
scroll to position [13, 0]
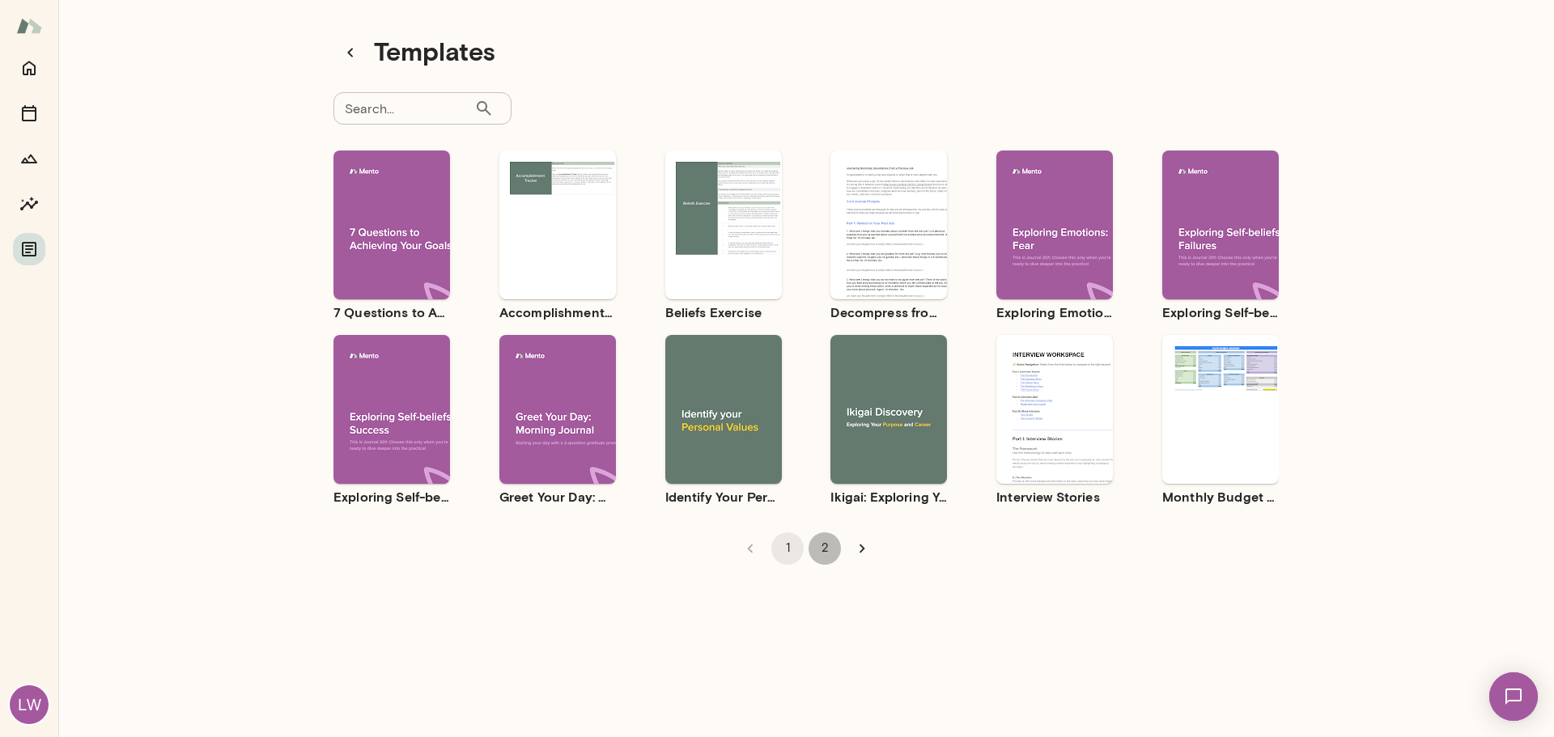
click at [828, 545] on button "2" at bounding box center [824, 548] width 32 height 32
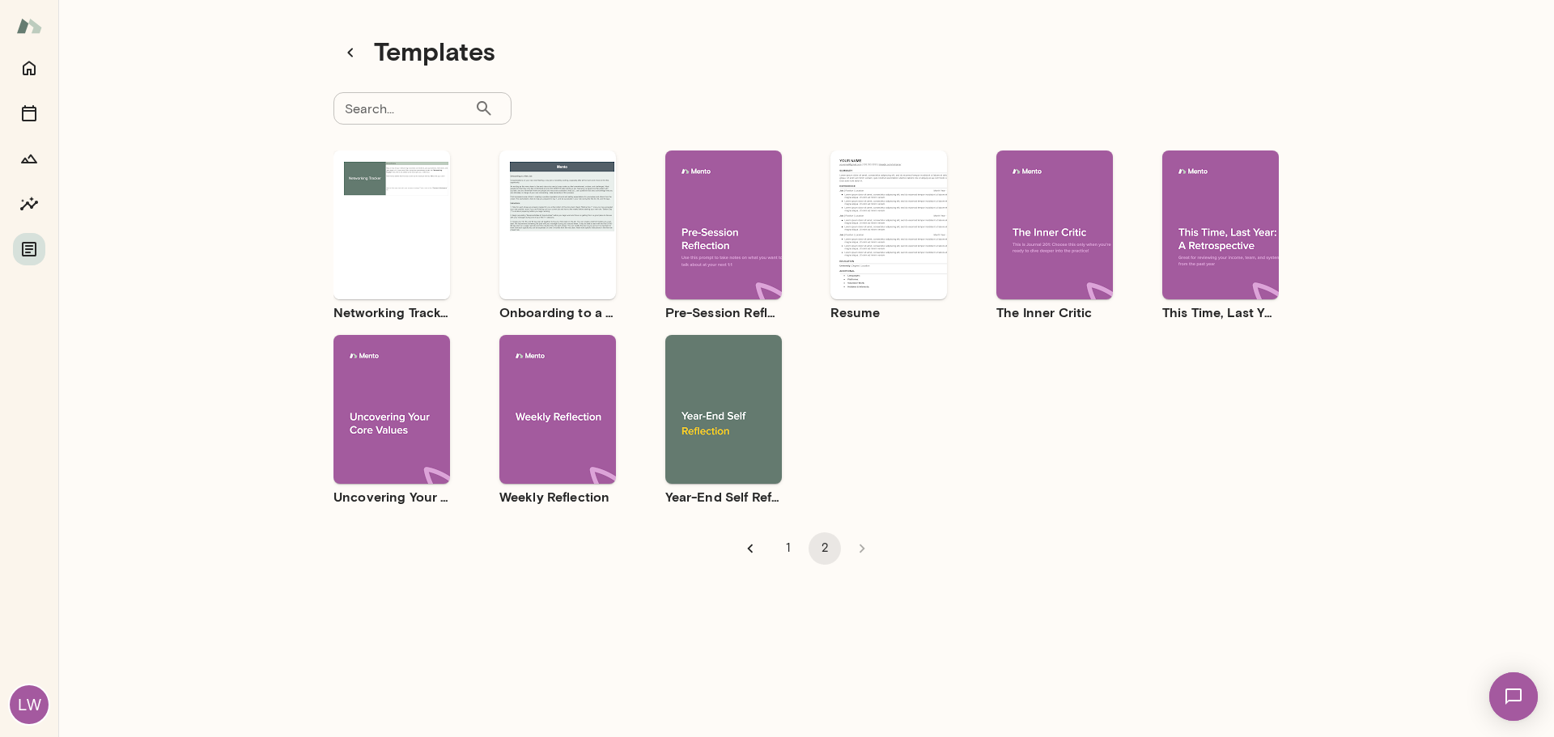
click at [377, 275] on div "Use template Preview" at bounding box center [391, 224] width 117 height 149
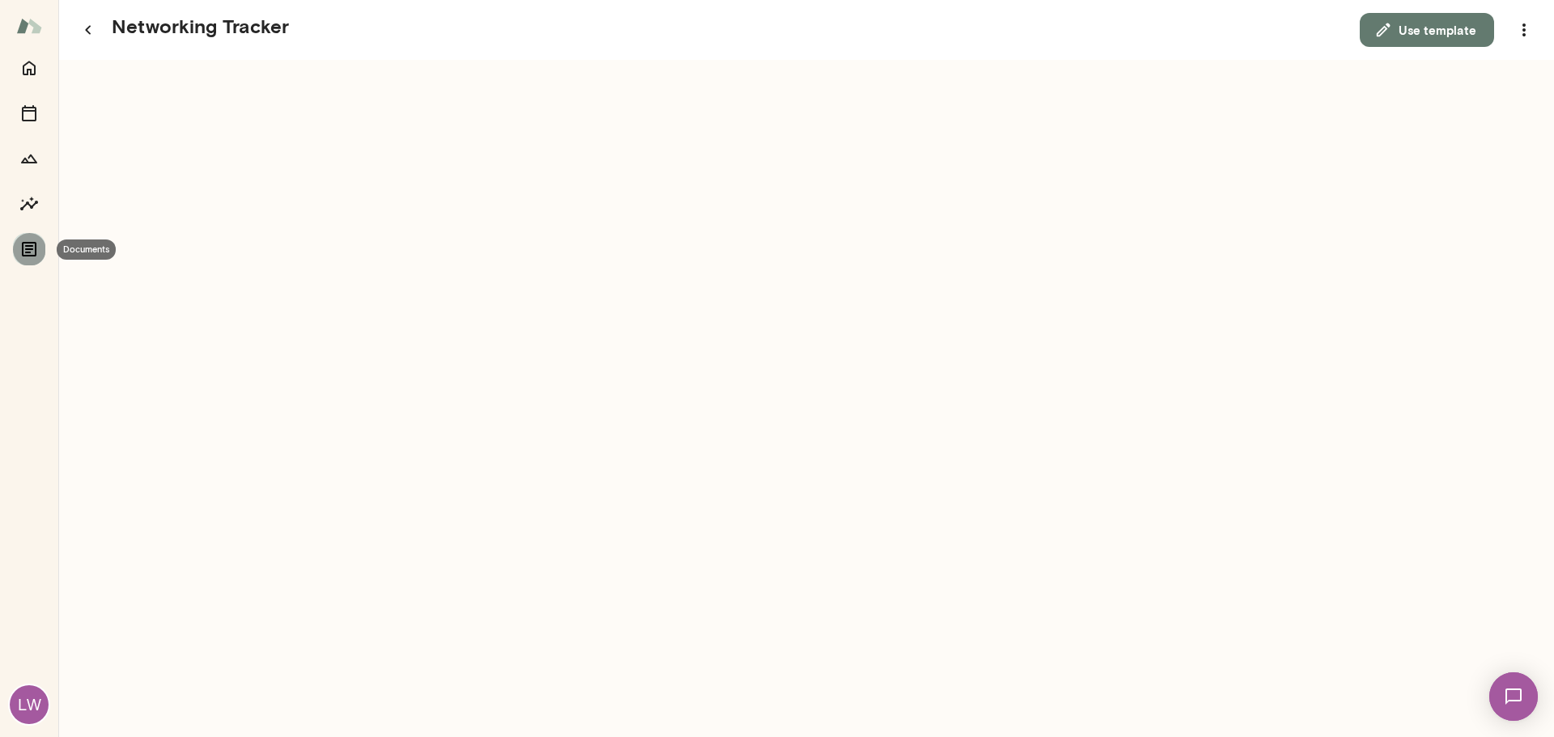
click at [28, 246] on icon "Documents" at bounding box center [29, 249] width 15 height 15
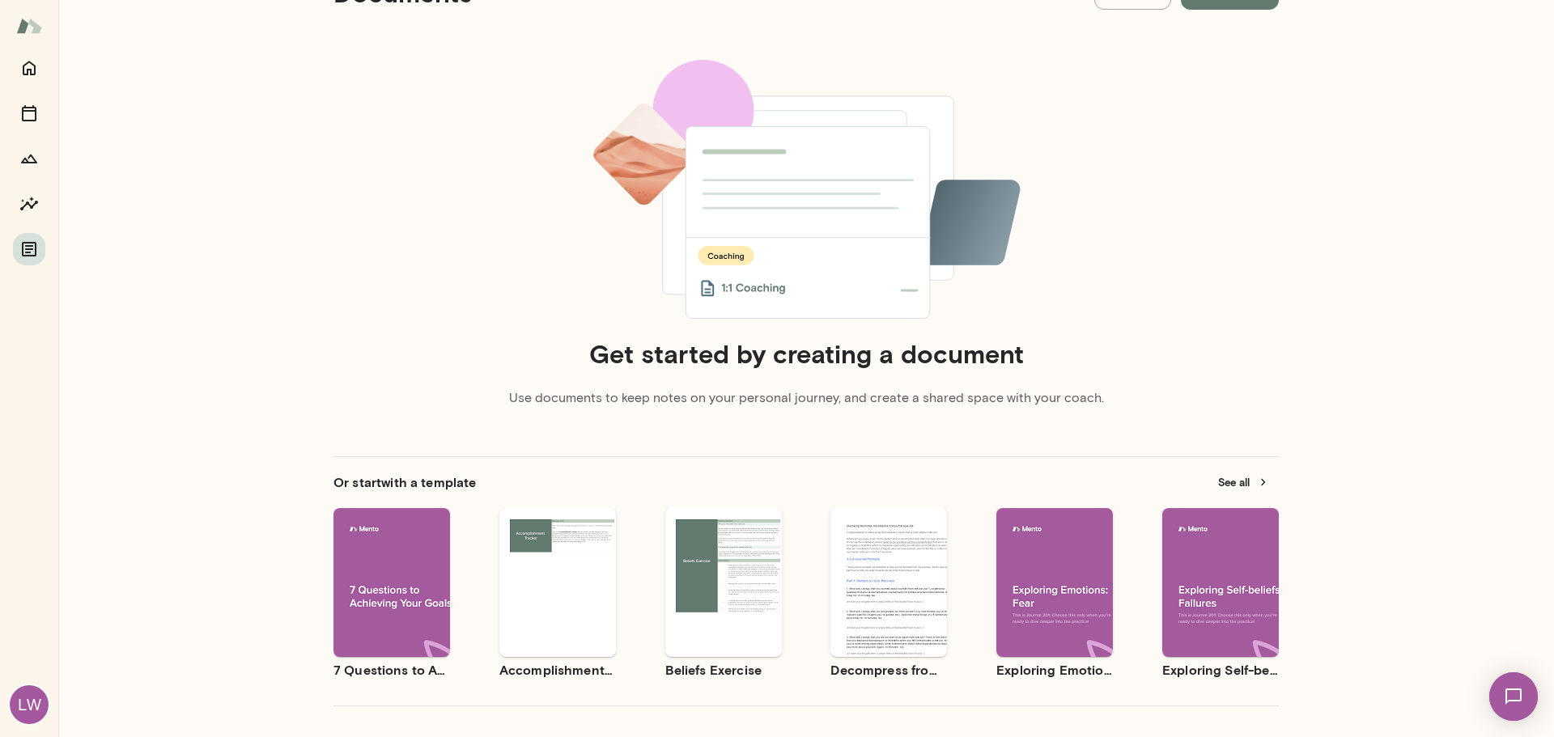
scroll to position [147, 0]
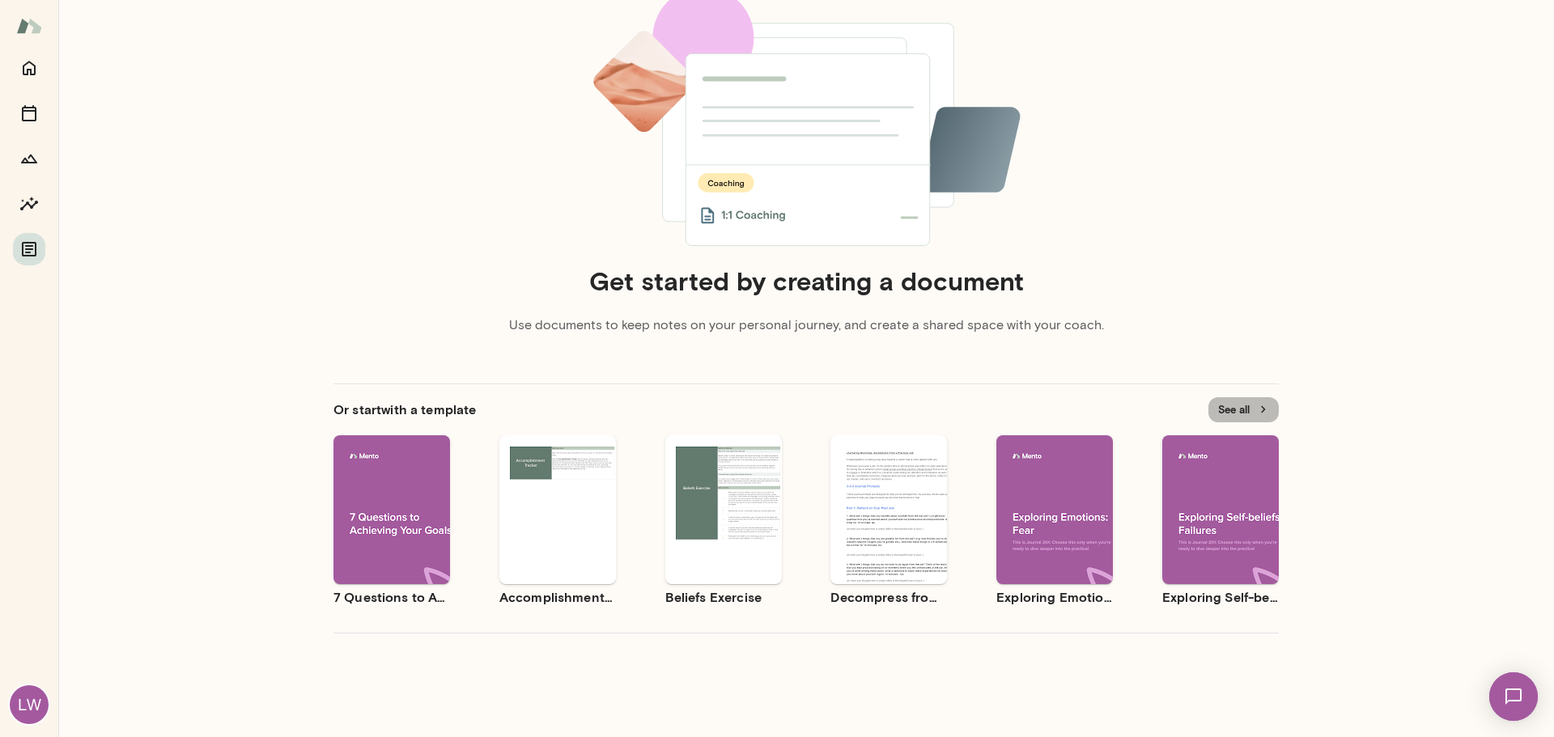
click at [1256, 413] on icon "button" at bounding box center [1263, 409] width 15 height 15
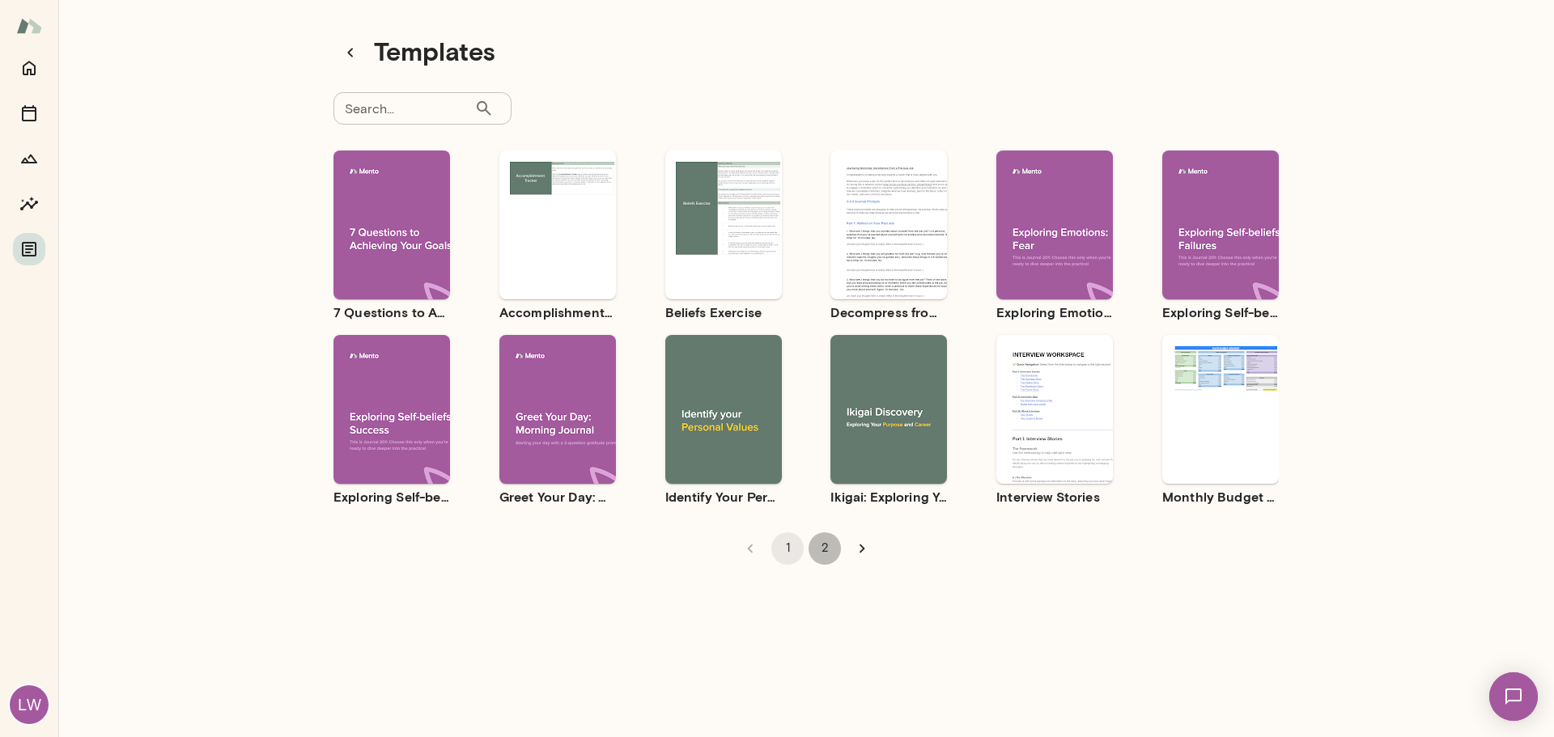
click at [825, 547] on button "2" at bounding box center [824, 548] width 32 height 32
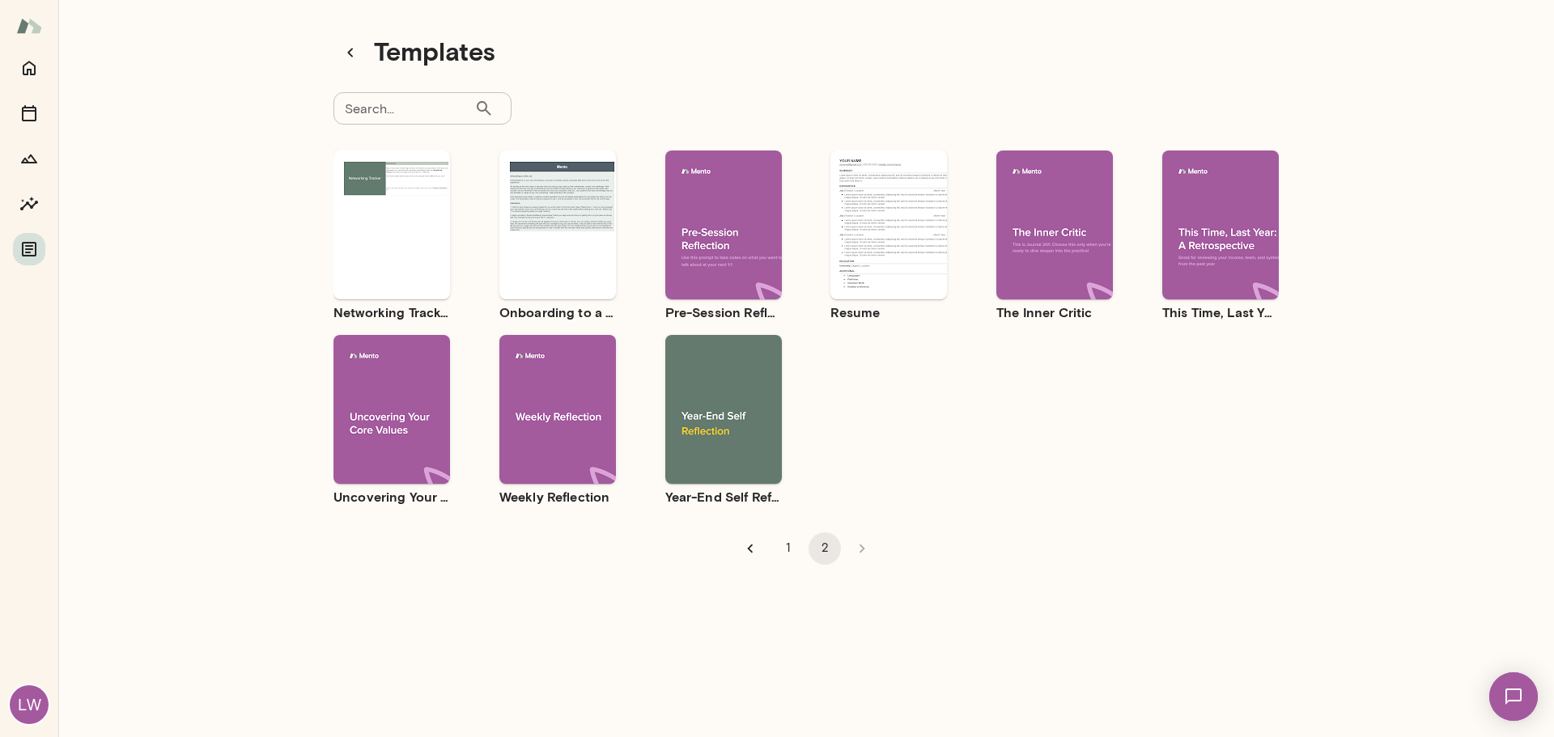
click at [685, 269] on div "Use template Preview" at bounding box center [723, 224] width 117 height 149
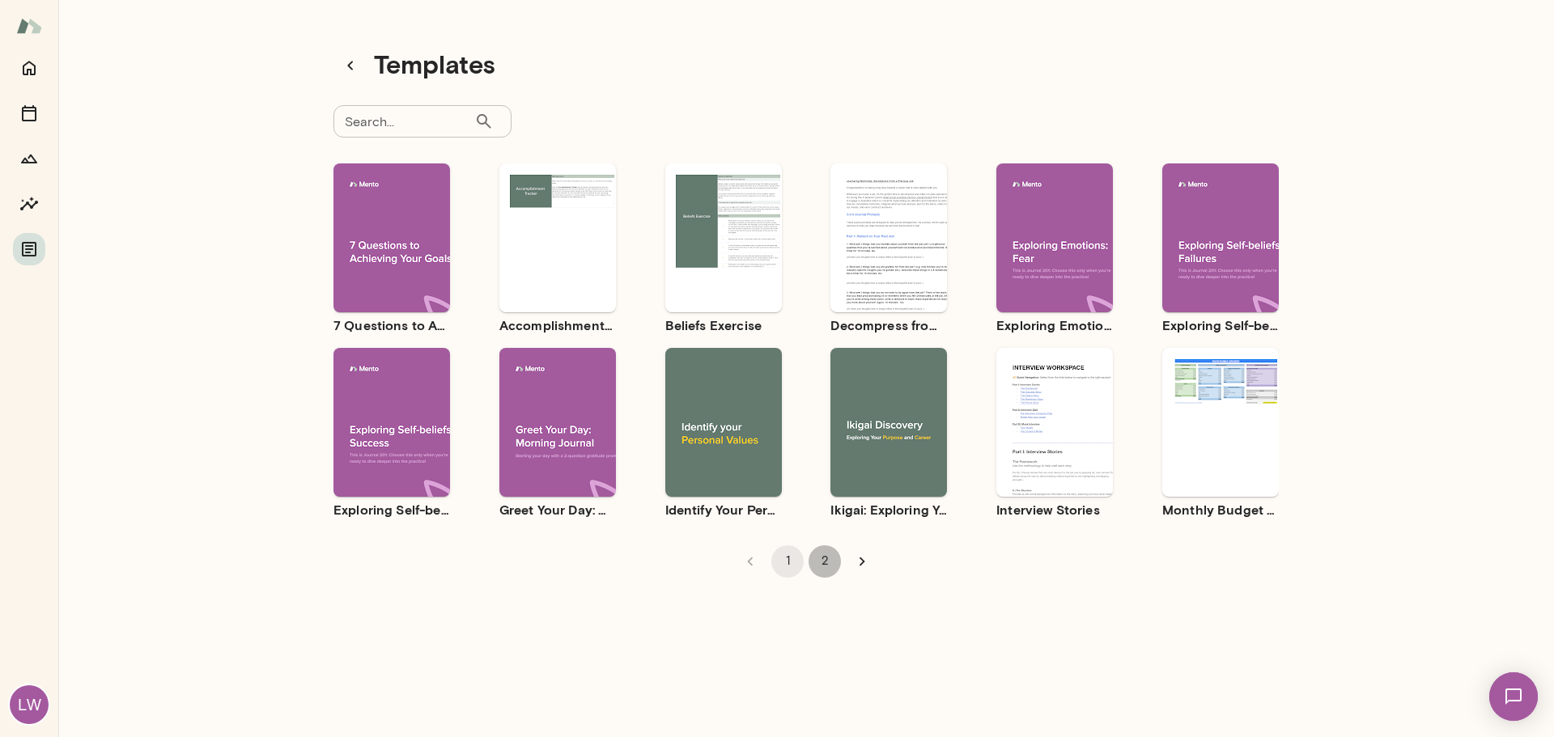
click at [820, 555] on button "2" at bounding box center [824, 561] width 32 height 32
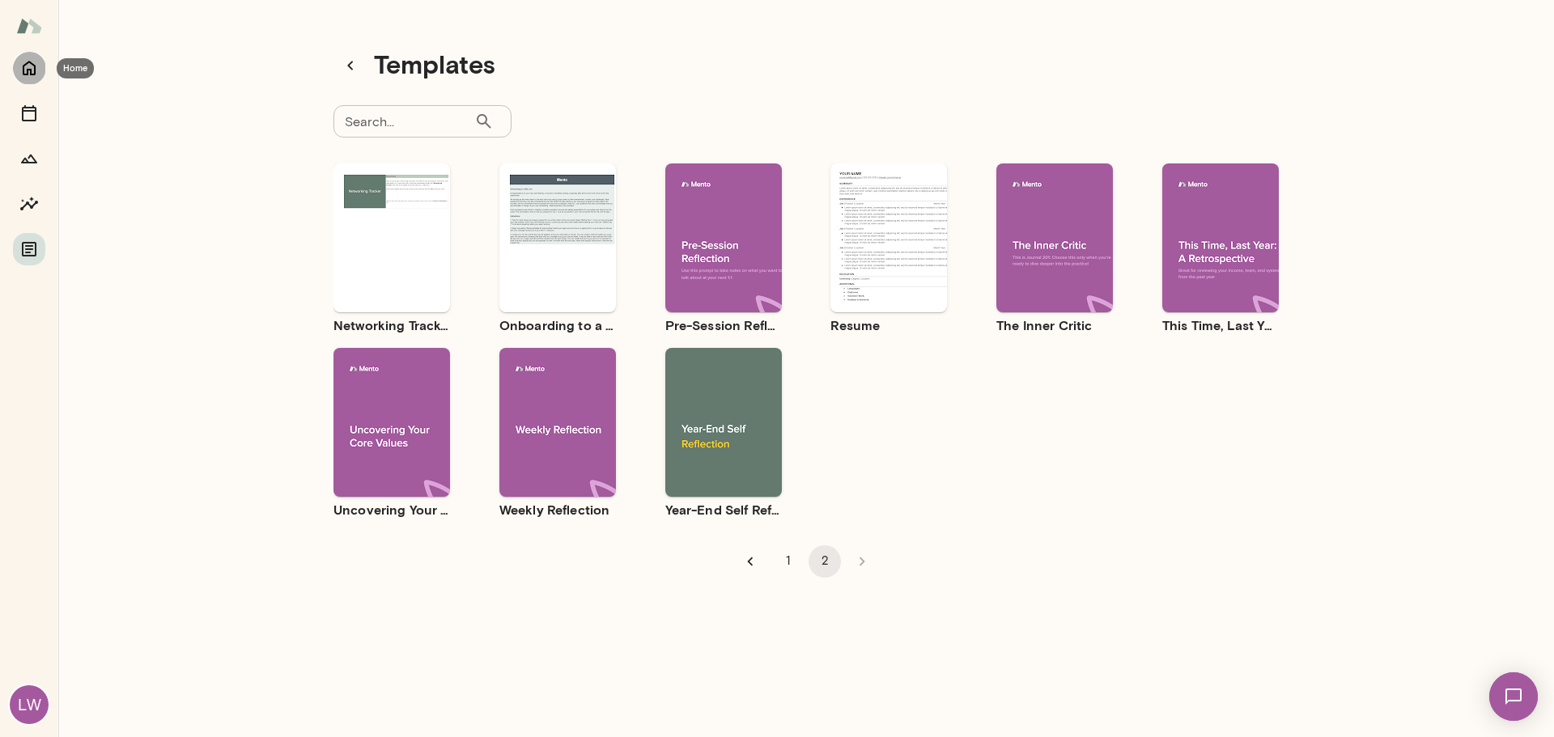
click at [24, 68] on icon "Home" at bounding box center [29, 68] width 13 height 15
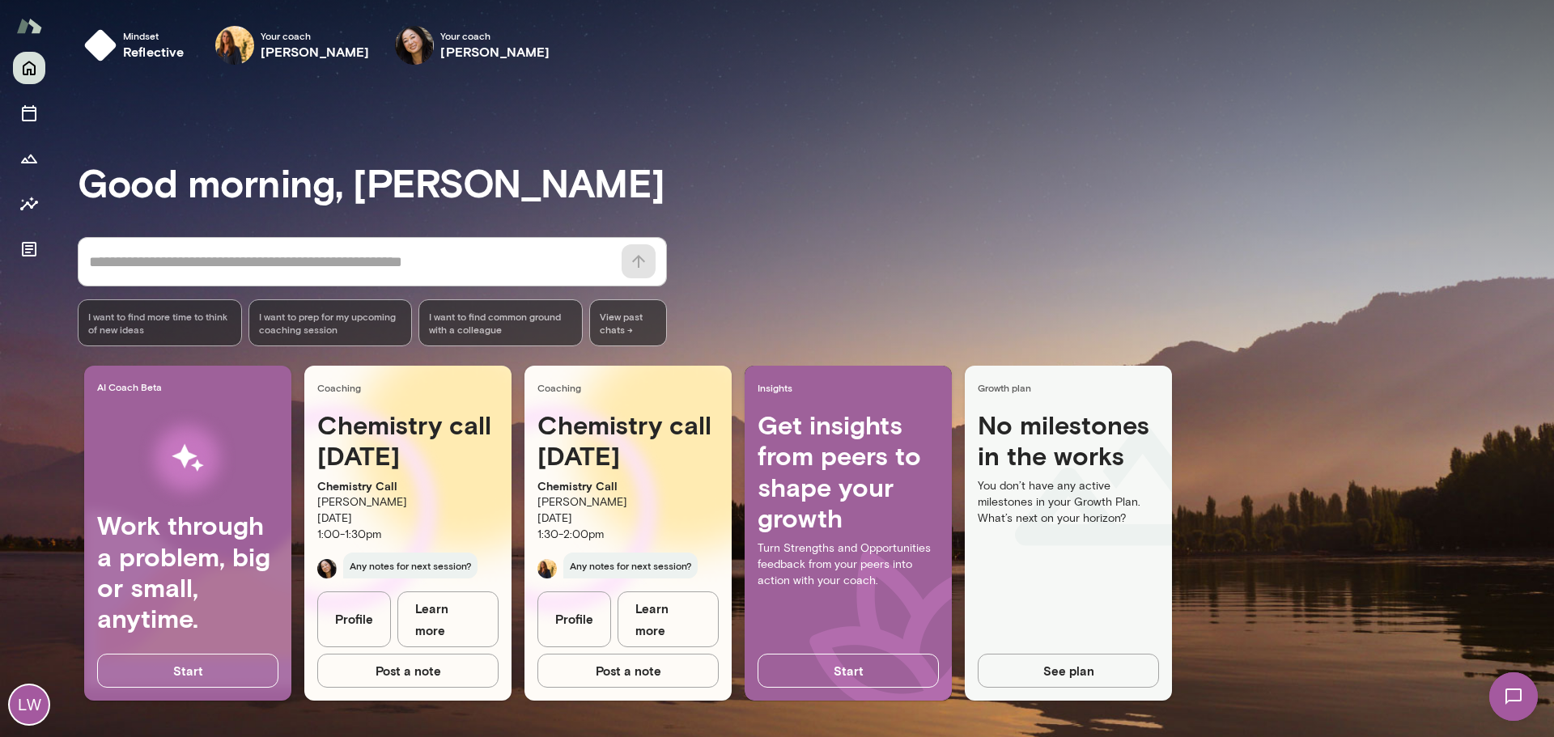
click at [625, 312] on span "View past chats ->" at bounding box center [628, 322] width 78 height 47
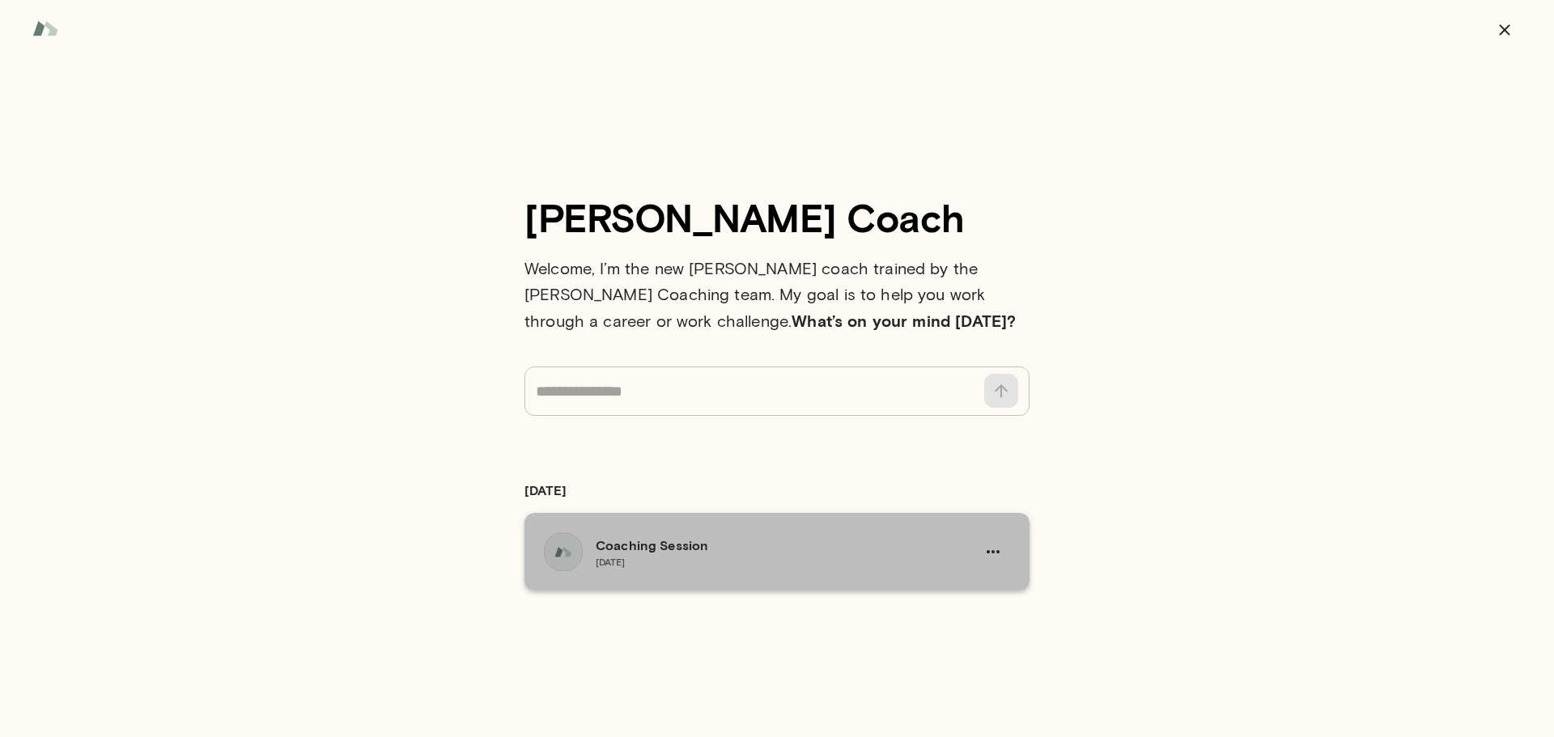
click at [704, 557] on div "Coaching Session [DATE]" at bounding box center [779, 552] width 367 height 32
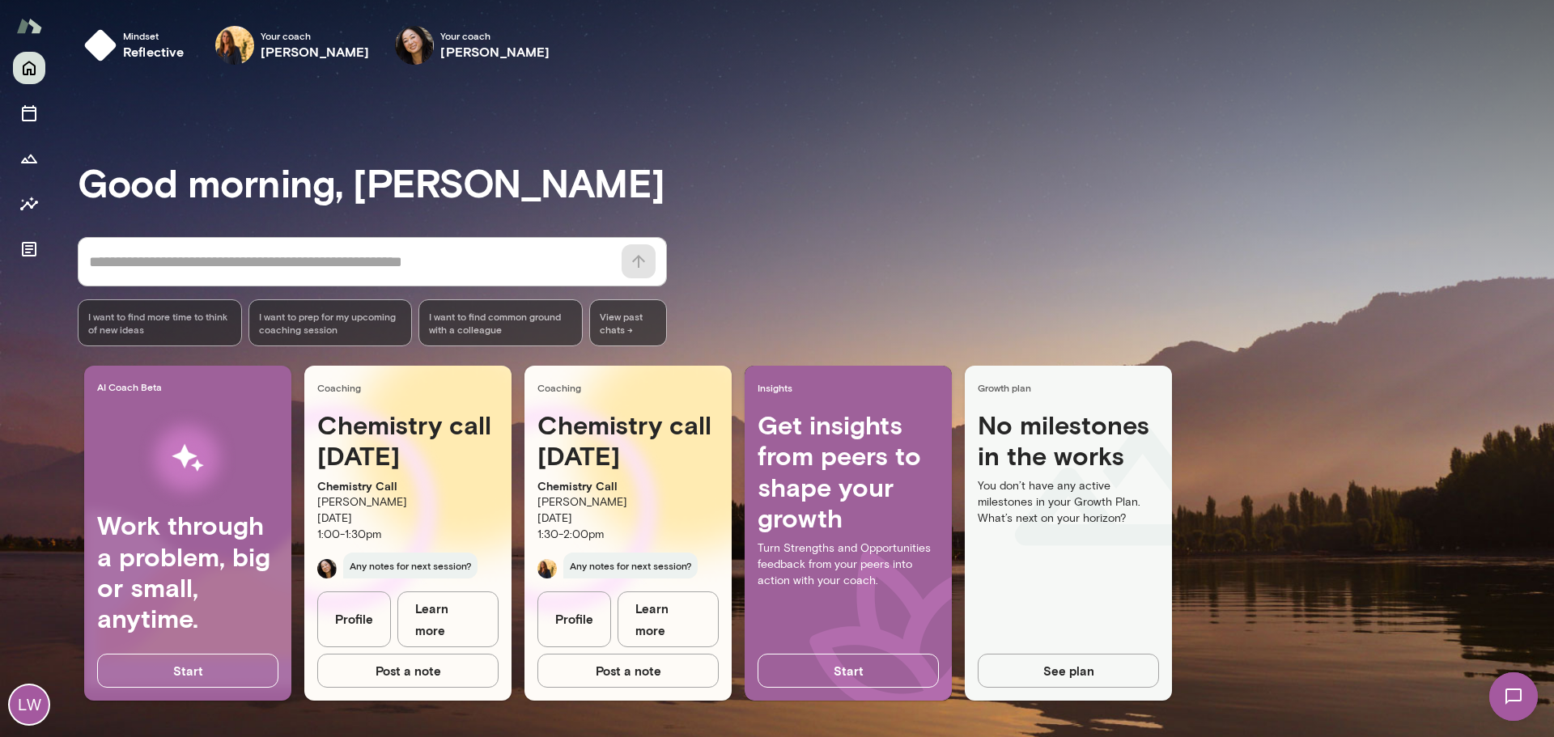
click at [1516, 693] on img at bounding box center [1513, 696] width 66 height 66
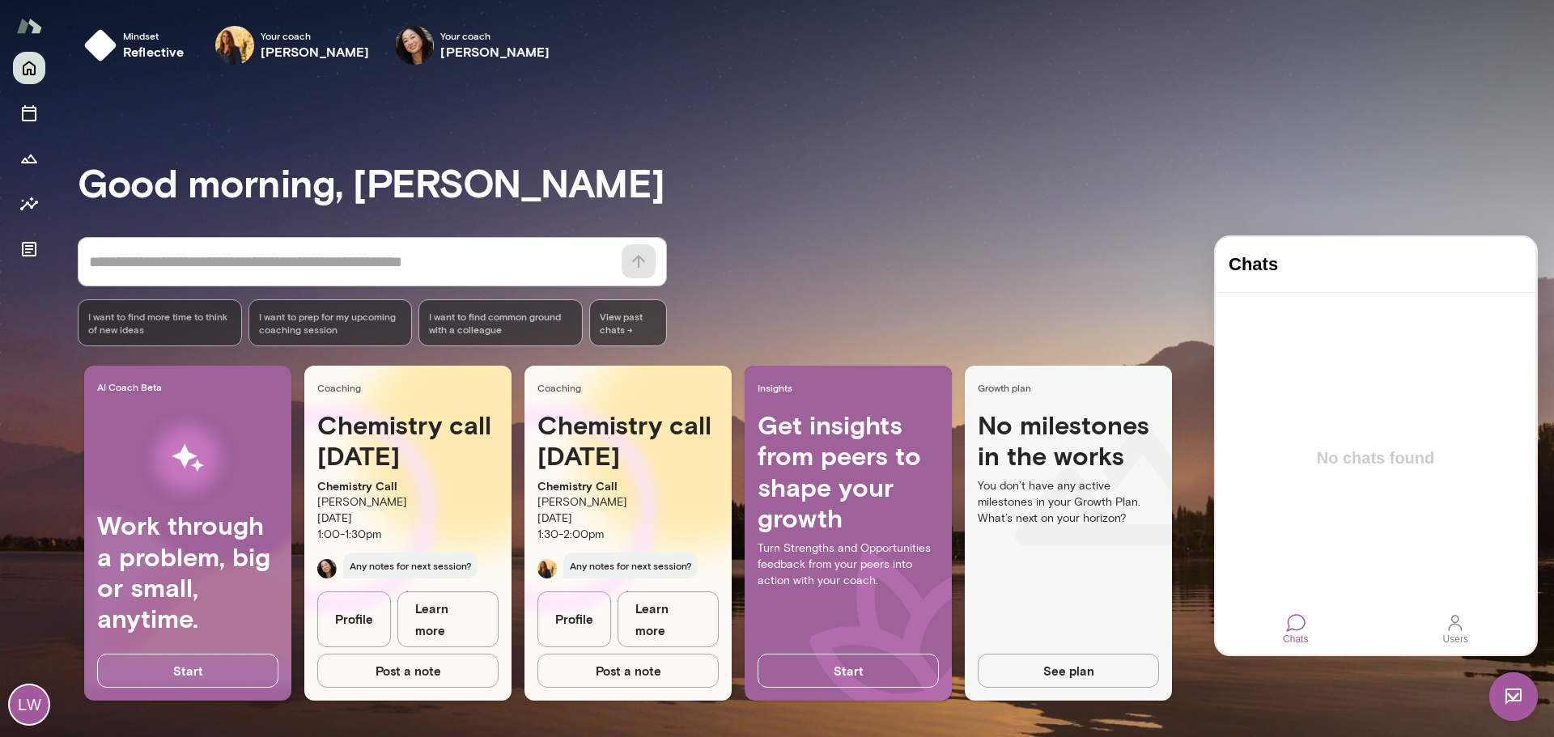
click at [1455, 623] on div at bounding box center [1454, 622] width 19 height 19
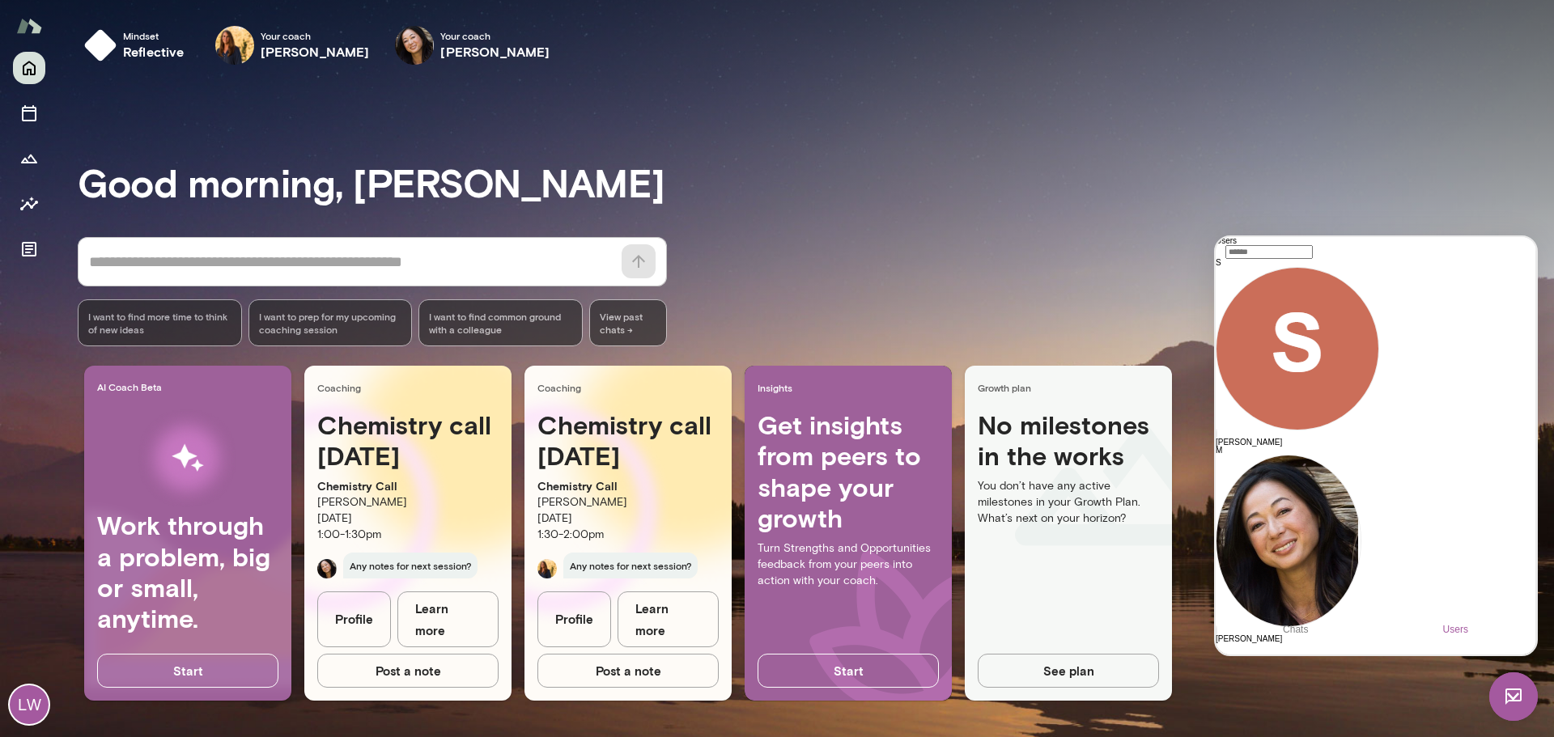
click at [1160, 288] on div "* ​ ​ I want to find more time to think of new ideas I want to prep for my upco…" at bounding box center [816, 291] width 1476 height 109
